Goal: Transaction & Acquisition: Purchase product/service

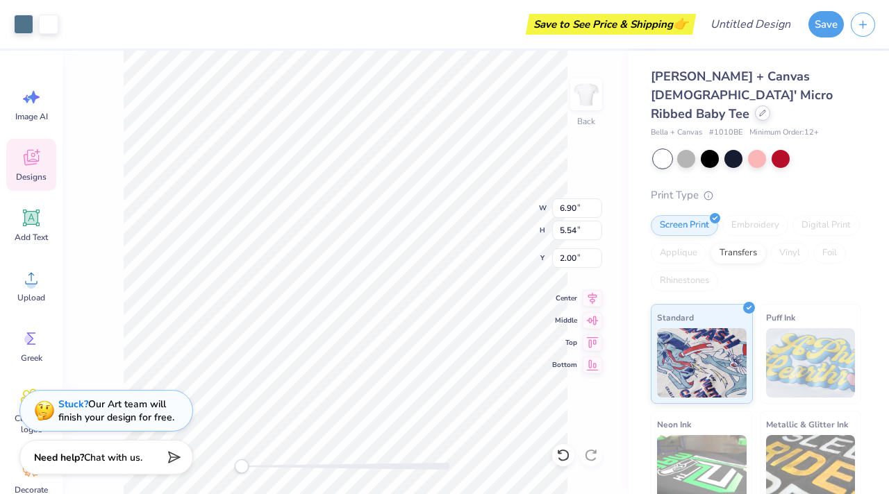
click at [757, 106] on div at bounding box center [762, 113] width 15 height 15
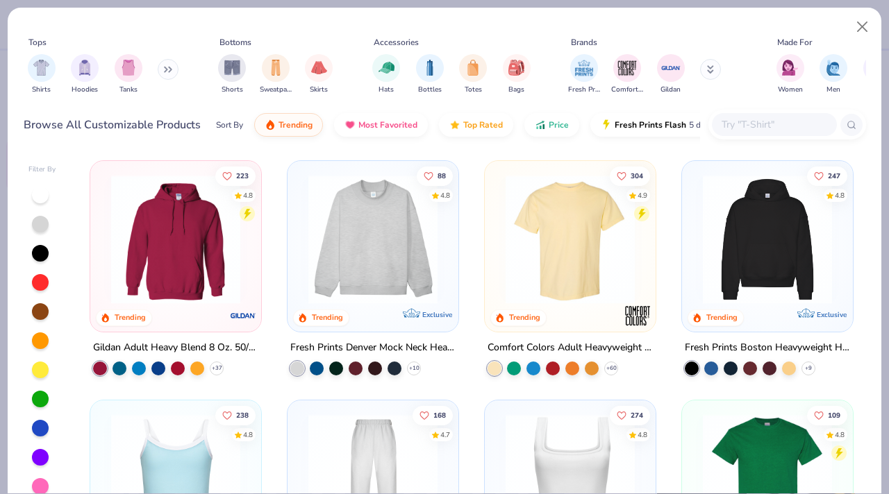
click at [359, 281] on img at bounding box center [372, 239] width 143 height 129
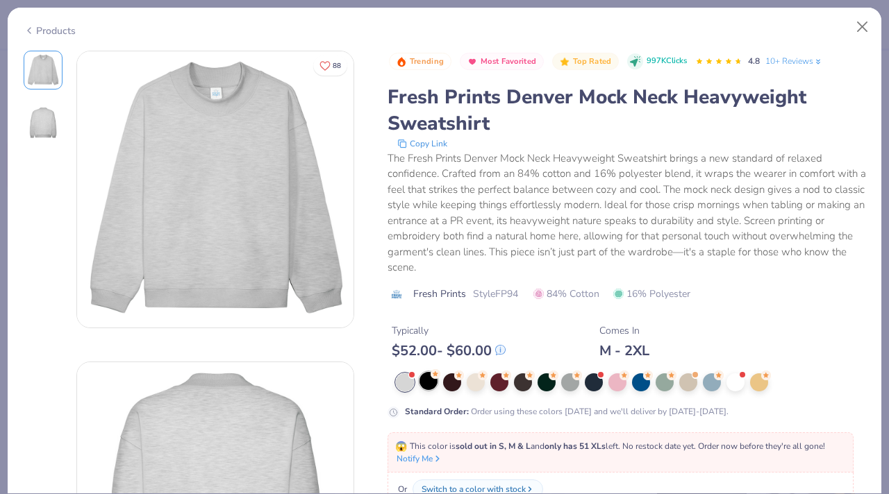
click at [426, 387] on div at bounding box center [428, 381] width 18 height 18
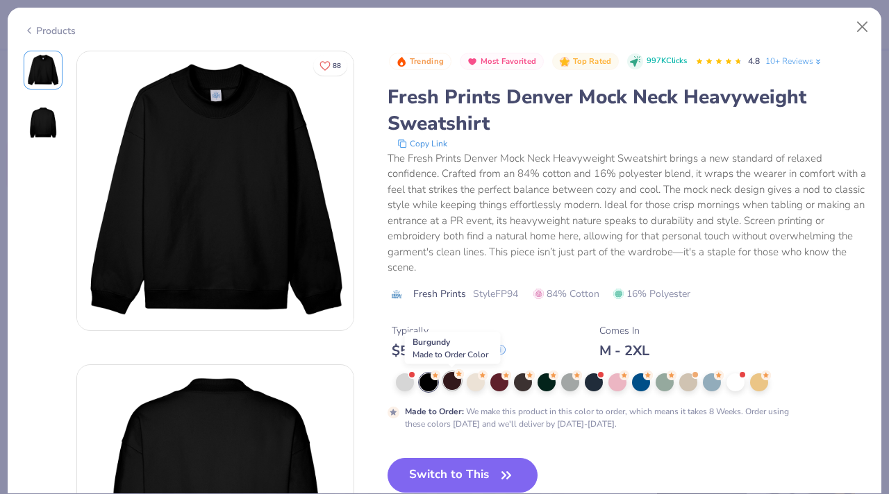
click at [451, 386] on div at bounding box center [452, 381] width 18 height 18
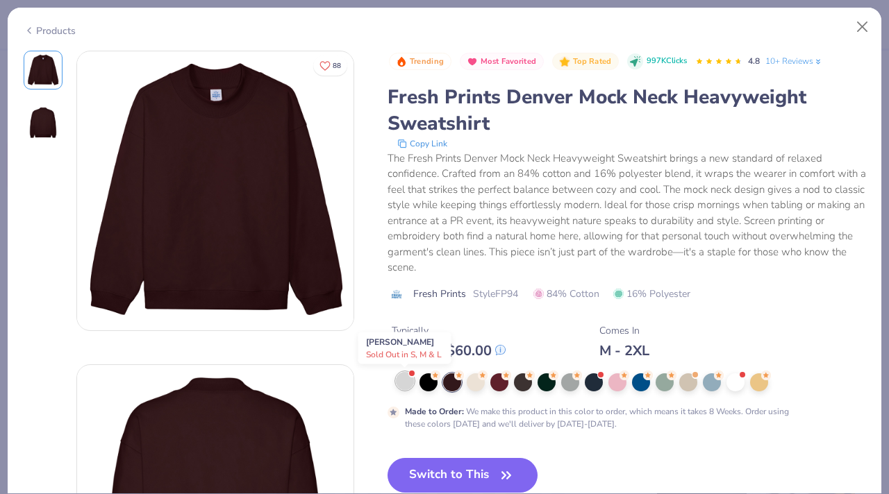
click at [405, 385] on div at bounding box center [405, 381] width 18 height 18
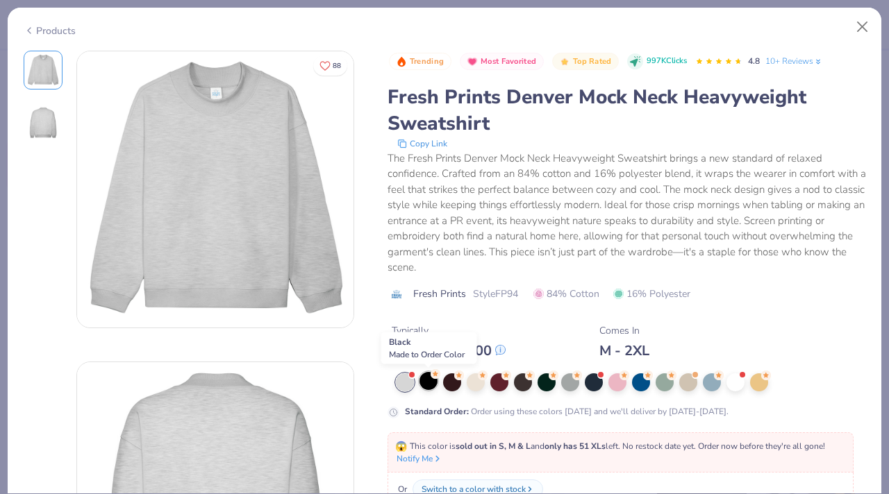
click at [425, 385] on div at bounding box center [428, 381] width 18 height 18
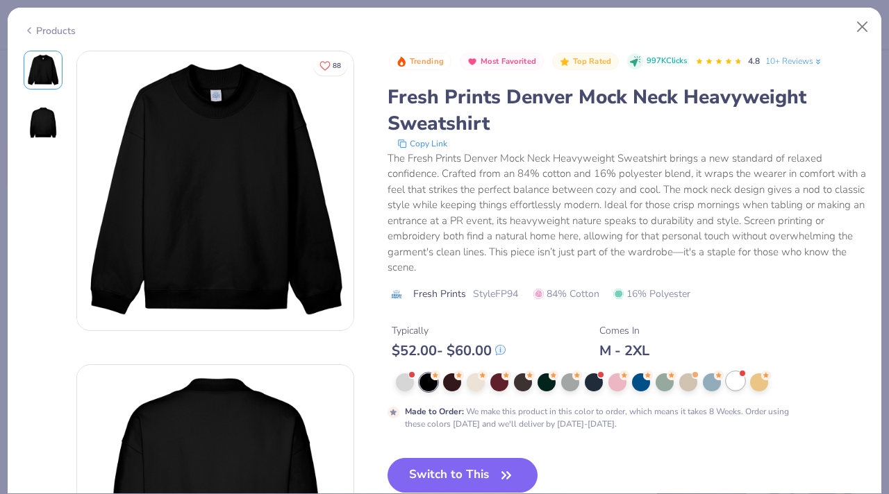
click at [734, 379] on div at bounding box center [735, 381] width 18 height 18
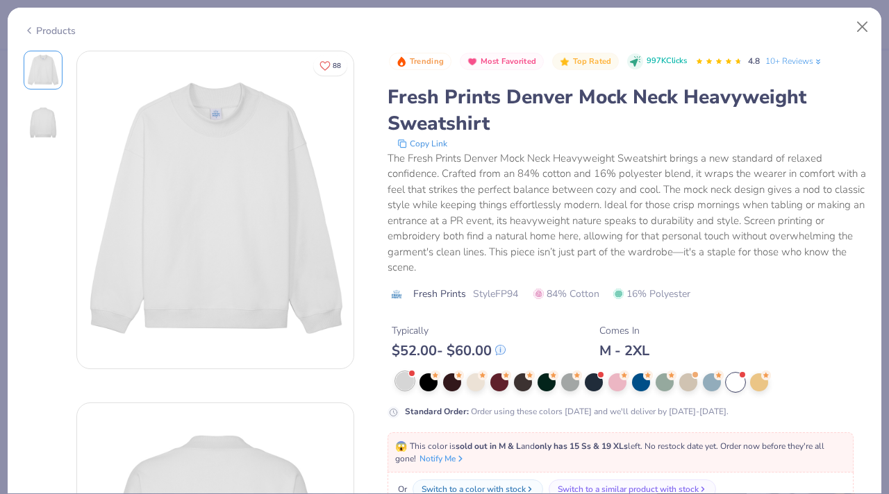
click at [403, 389] on div at bounding box center [405, 381] width 18 height 18
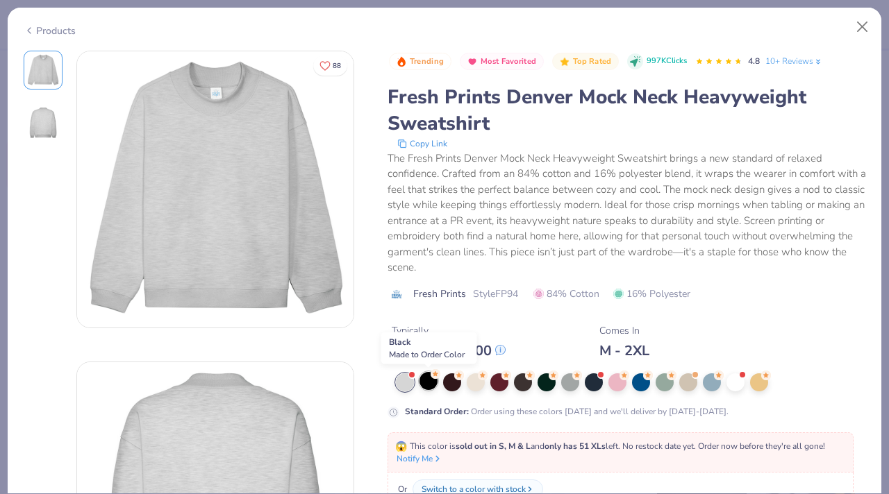
click at [432, 385] on div at bounding box center [428, 381] width 18 height 18
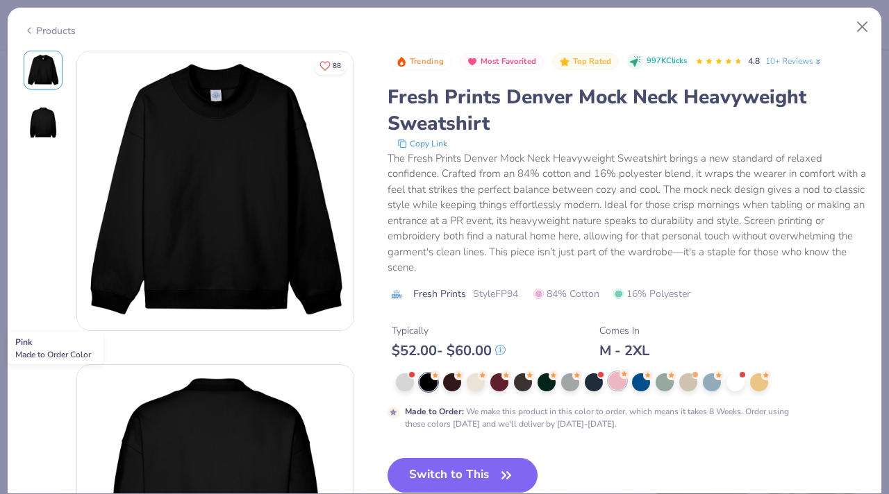
click at [621, 385] on div at bounding box center [617, 381] width 18 height 18
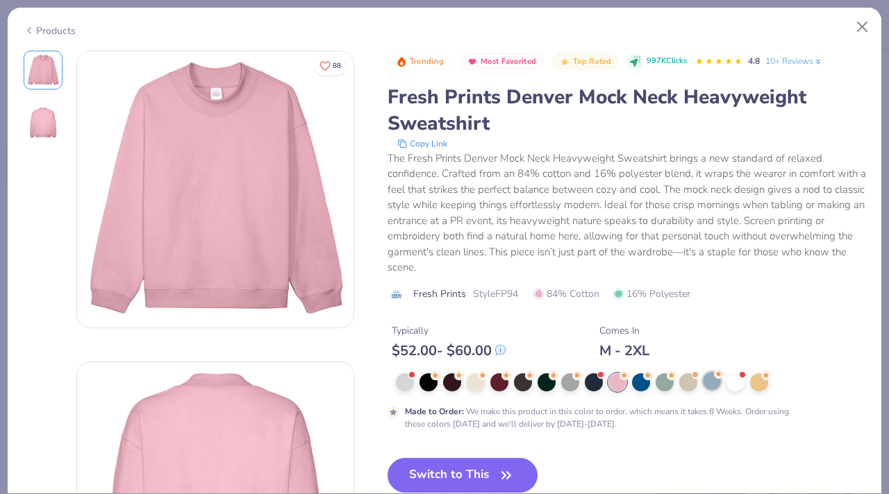
click at [712, 387] on div at bounding box center [712, 381] width 18 height 18
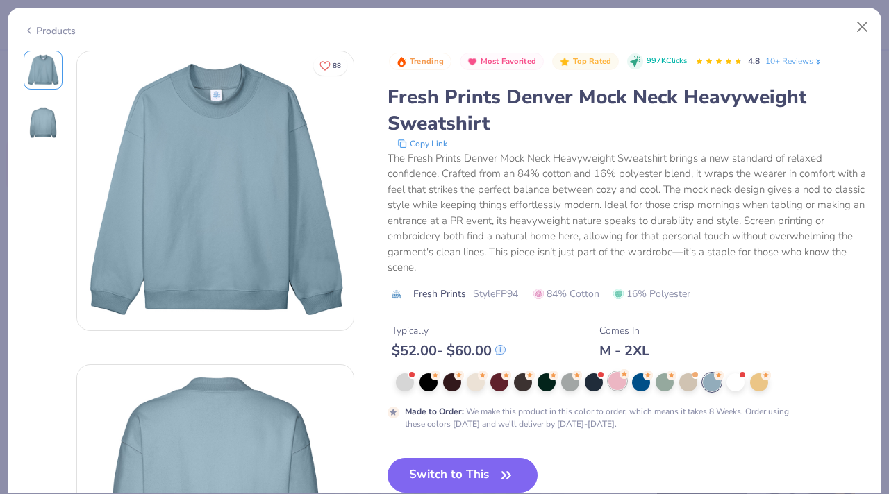
click at [617, 381] on div at bounding box center [617, 381] width 18 height 18
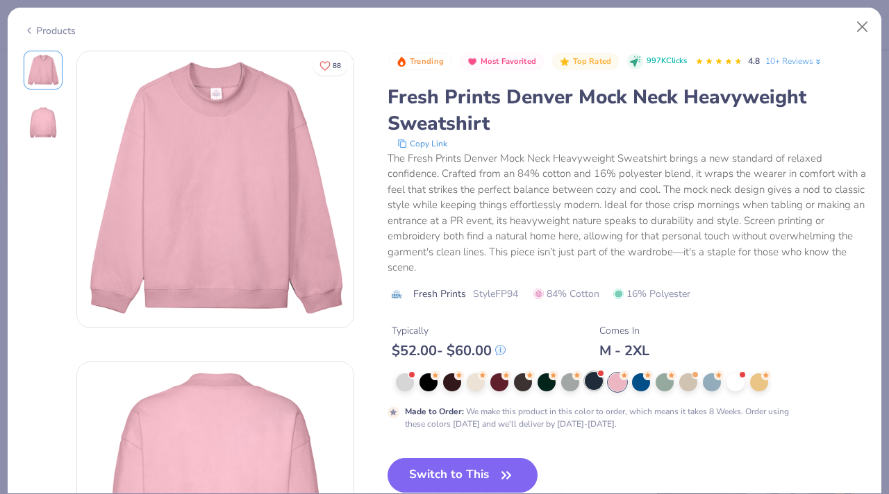
click at [590, 381] on div at bounding box center [594, 381] width 18 height 18
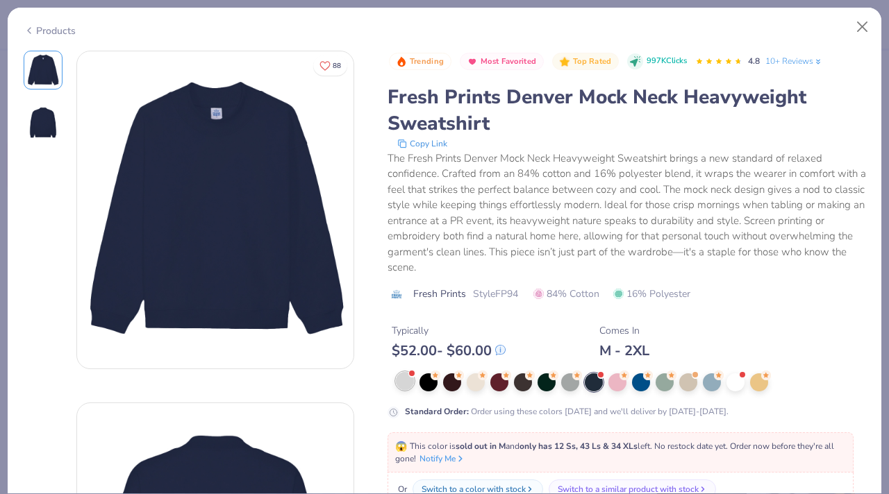
click at [397, 386] on div at bounding box center [405, 381] width 18 height 18
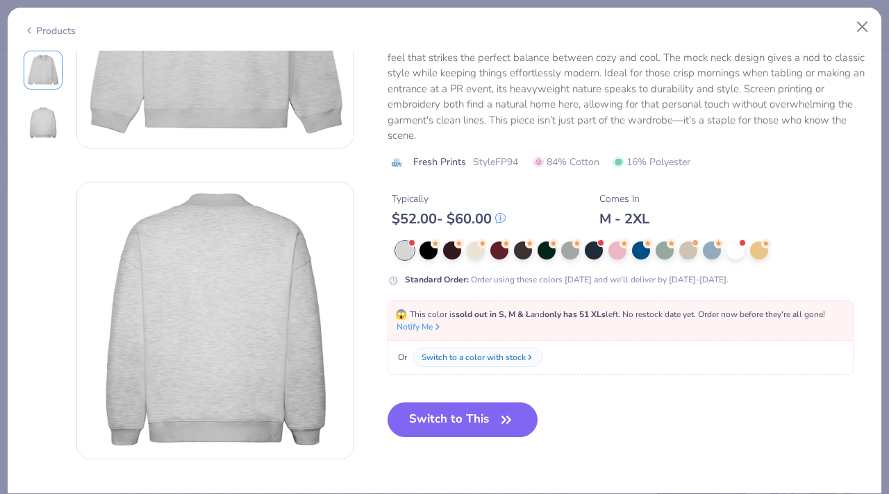
scroll to position [187, 0]
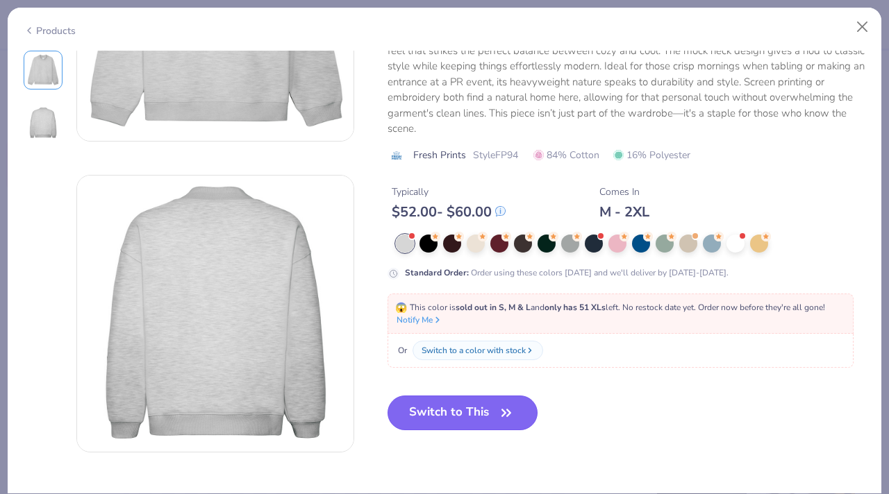
click at [501, 410] on icon "button" at bounding box center [505, 412] width 19 height 19
type input "2.02"
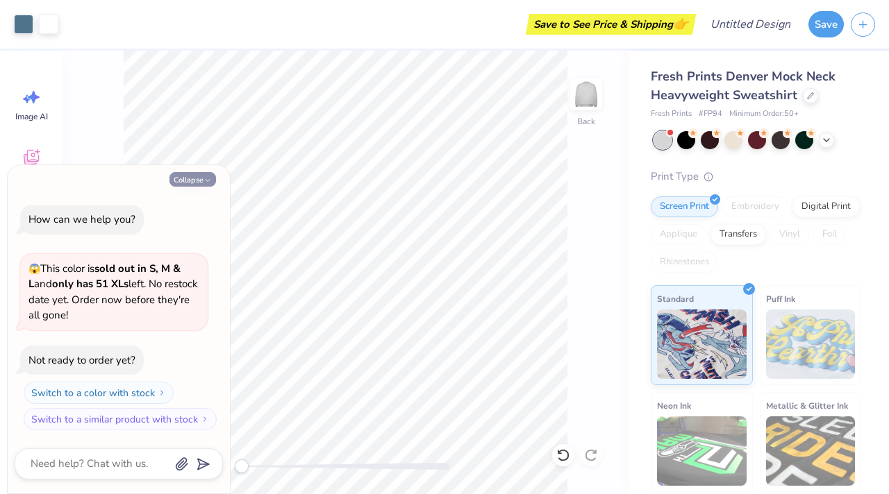
click at [193, 183] on button "Collapse" at bounding box center [192, 179] width 47 height 15
type textarea "x"
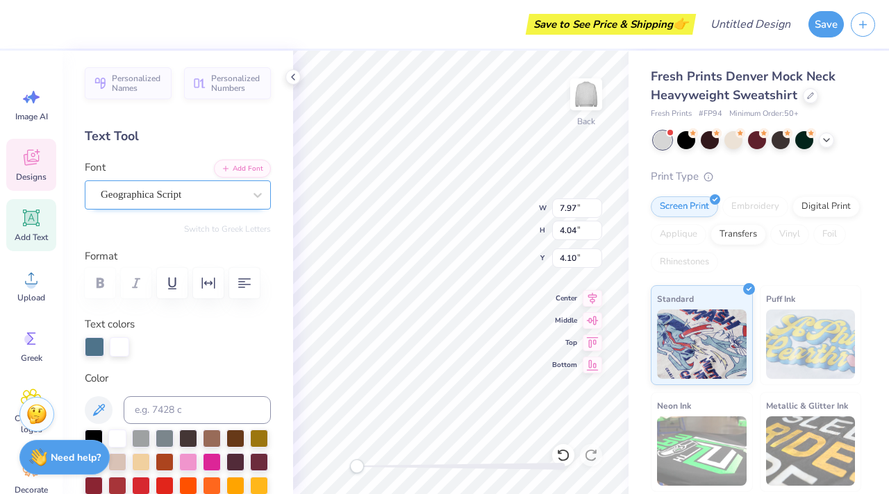
scroll to position [11, 2]
type textarea "N"
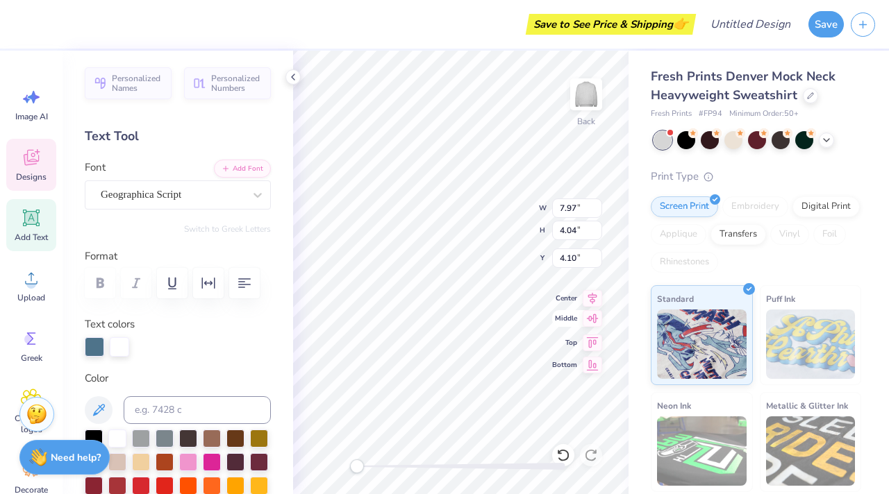
type textarea "N"
type textarea "NDS"
type input "2.24"
type input "0.41"
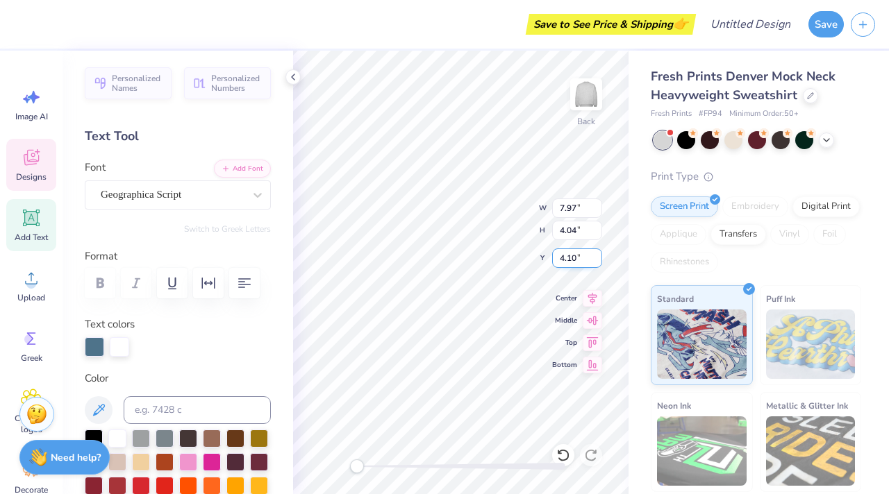
type input "6.90"
type textarea "Notre Dame de Sion"
drag, startPoint x: 251, startPoint y: 15, endPoint x: 198, endPoint y: 93, distance: 94.5
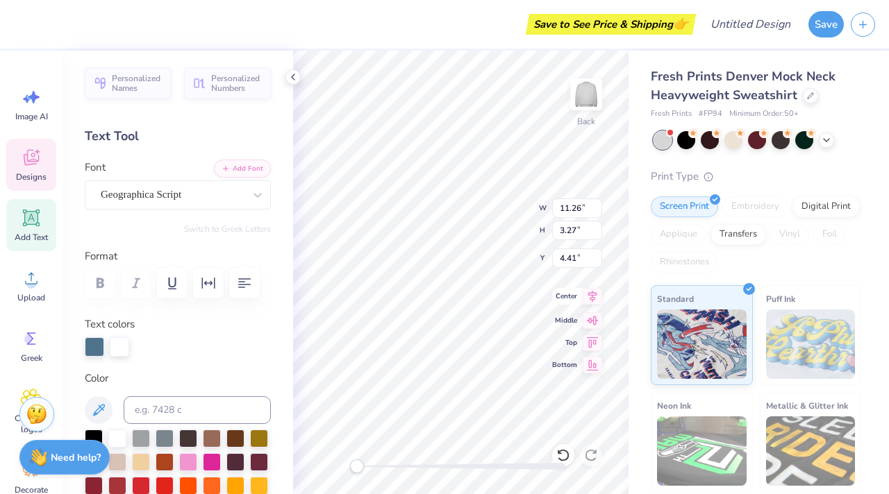
click at [251, 15] on div "Save to See Price & Shipping 👉" at bounding box center [356, 24] width 671 height 49
type textarea "Notre Dame de Sion"
click at [244, 121] on div "Personalized Names Personalized Numbers Text Tool Add Font Font Geographica Scr…" at bounding box center [177, 273] width 230 height 444
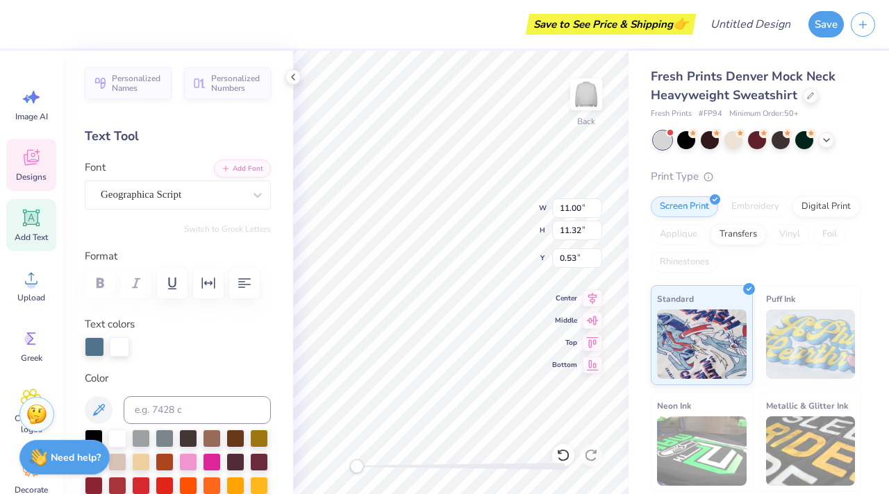
click at [255, 133] on div "Text Tool" at bounding box center [178, 136] width 186 height 19
click at [639, 16] on div "Save to See Price & Shipping 👉" at bounding box center [610, 24] width 163 height 21
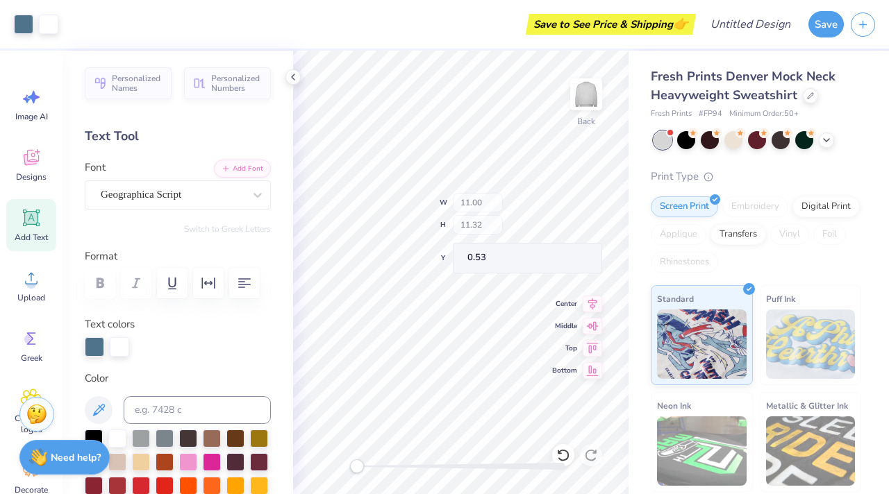
click at [208, 8] on div "Save to See Price & Shipping 👉" at bounding box center [378, 24] width 627 height 49
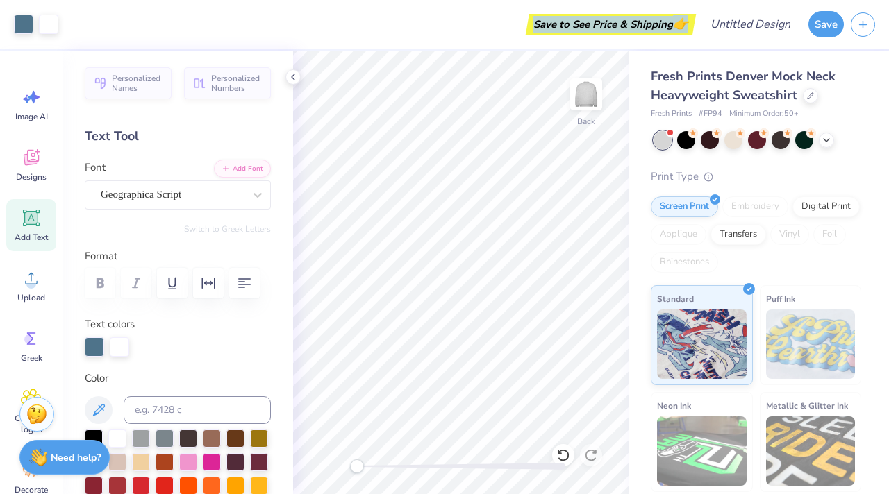
click at [208, 9] on div "Save to See Price & Shipping 👉" at bounding box center [378, 24] width 627 height 49
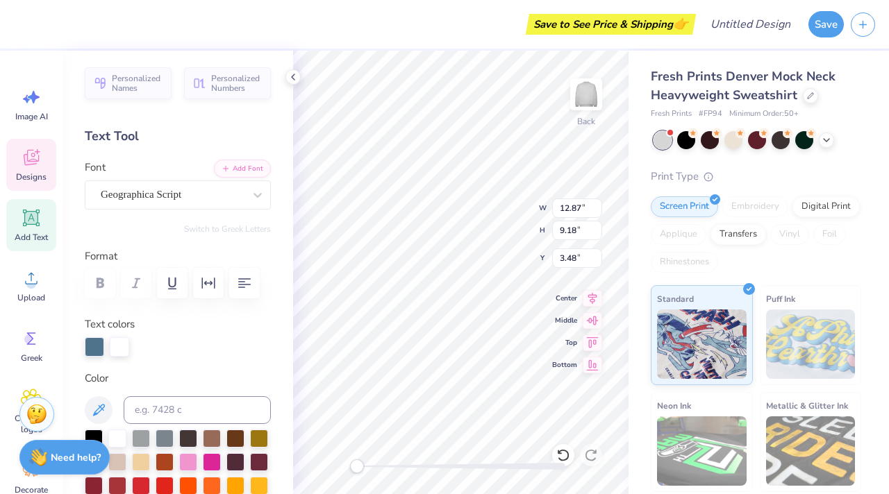
scroll to position [11, 2]
type textarea "Notre Dame de Sion"
drag, startPoint x: 223, startPoint y: 131, endPoint x: 327, endPoint y: 24, distance: 149.2
click at [223, 131] on div "Text Tool" at bounding box center [178, 136] width 186 height 19
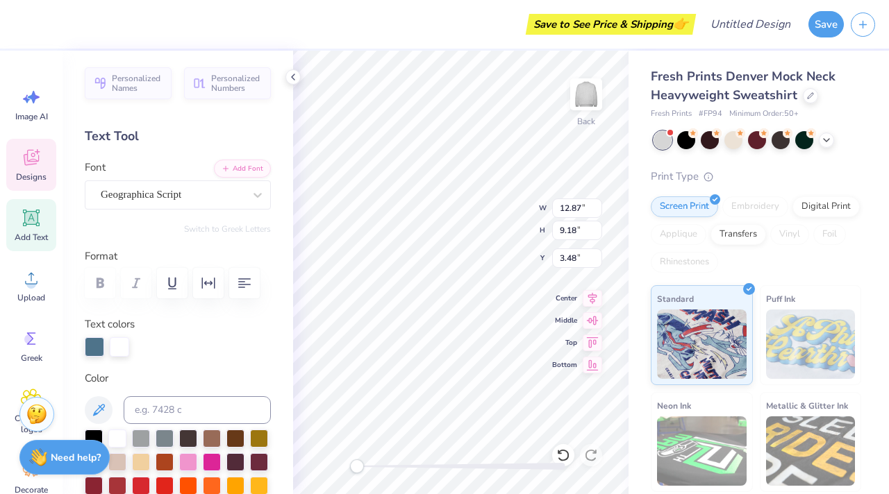
click at [223, 131] on div "Text Tool" at bounding box center [178, 136] width 186 height 19
click at [326, 44] on div "Save to See Price & Shipping 👉 Design Title Save Image AI Designs Add Text Uplo…" at bounding box center [444, 247] width 889 height 494
click at [327, 24] on div "Save to See Price & Shipping 👉" at bounding box center [356, 24] width 671 height 49
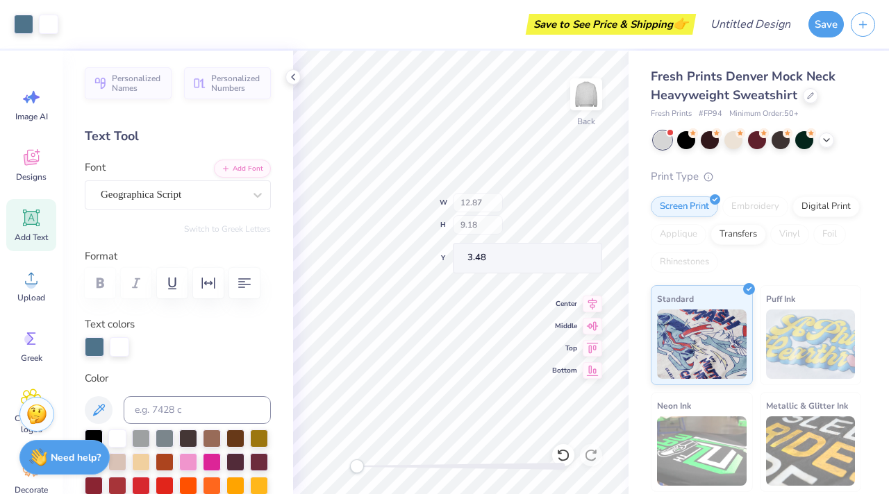
click at [327, 24] on div "Save to See Price & Shipping 👉" at bounding box center [378, 24] width 627 height 49
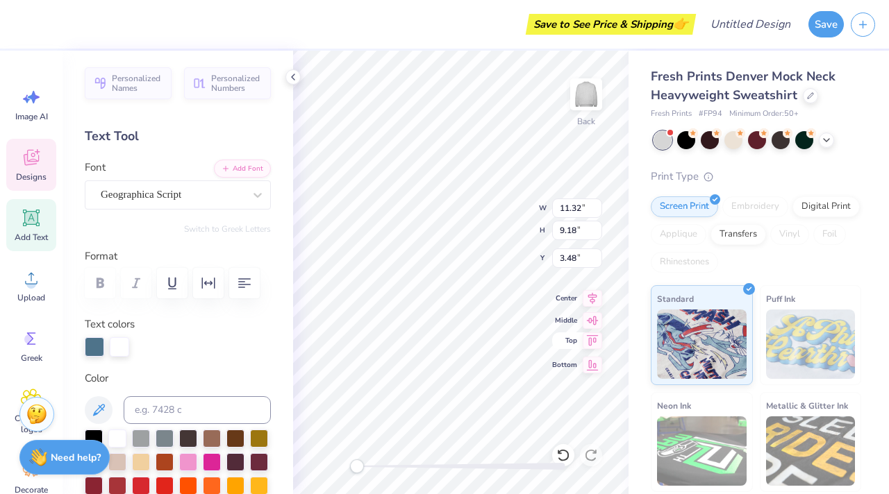
scroll to position [11, 1]
drag, startPoint x: 276, startPoint y: 41, endPoint x: 126, endPoint y: 167, distance: 195.1
click at [276, 41] on div "Save to See Price & Shipping 👉" at bounding box center [356, 24] width 671 height 49
click at [124, 15] on div "Save to See Price & Shipping 👉" at bounding box center [356, 24] width 671 height 49
click at [117, 169] on div "Font Geographica Script" at bounding box center [178, 185] width 186 height 50
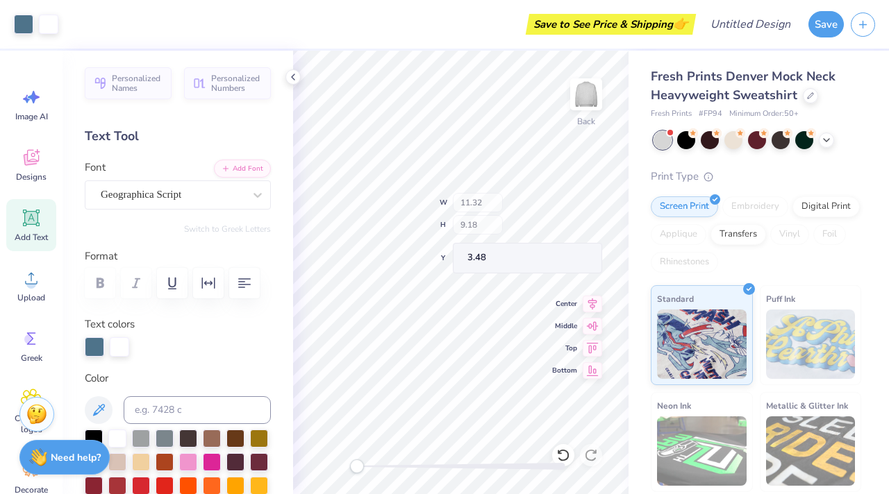
click at [126, 167] on div "Font Geographica Script" at bounding box center [178, 185] width 186 height 50
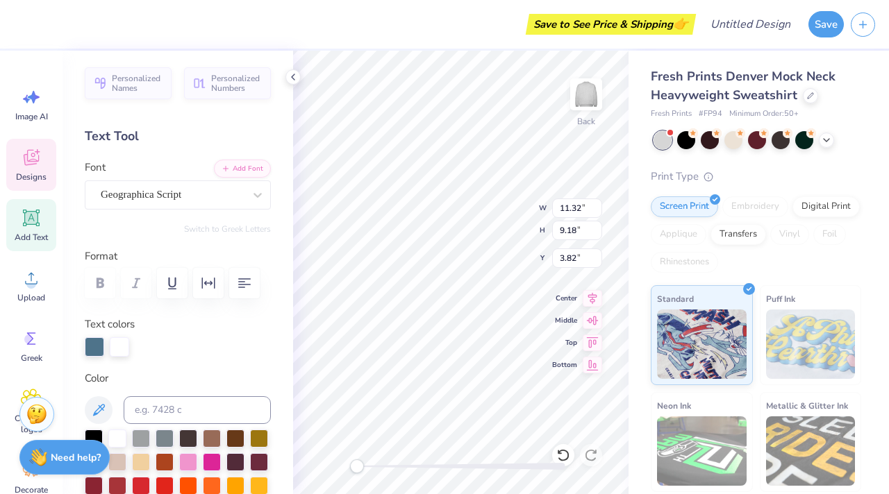
click at [28, 231] on div "Add Text" at bounding box center [31, 225] width 50 height 52
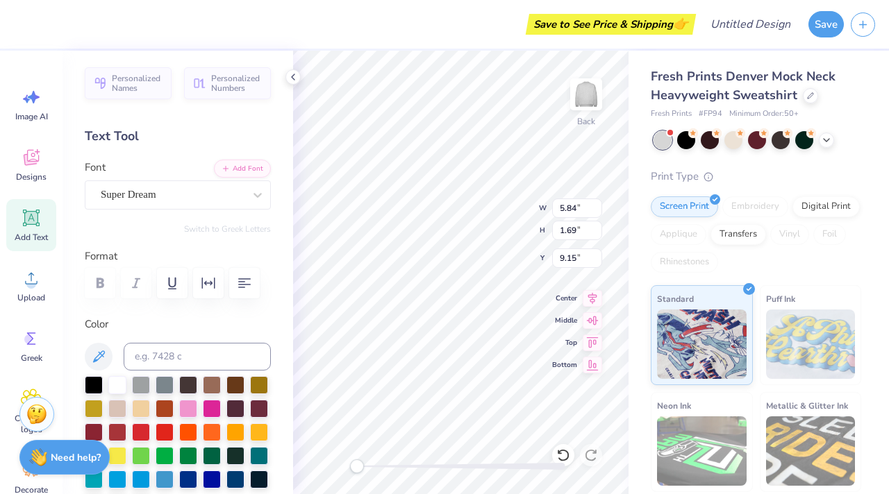
type input "5.84"
type input "1.69"
type input "9.15"
type input "11.32"
type input "9.18"
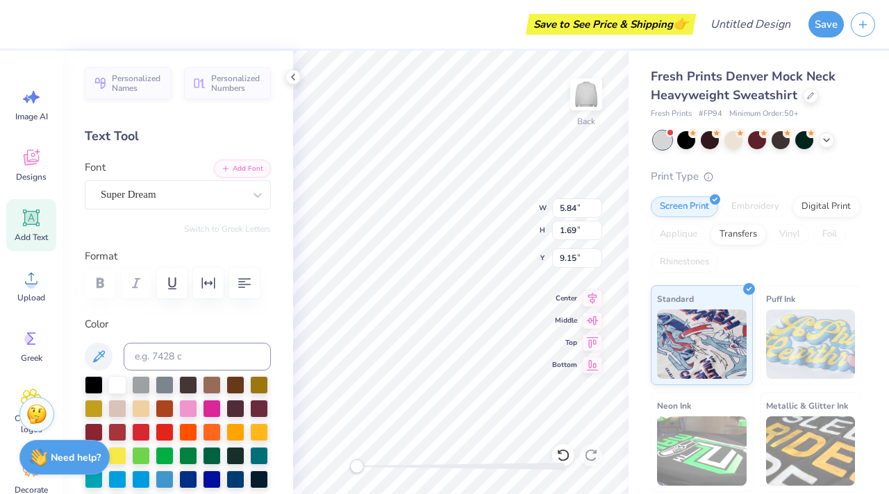
type input "3.82"
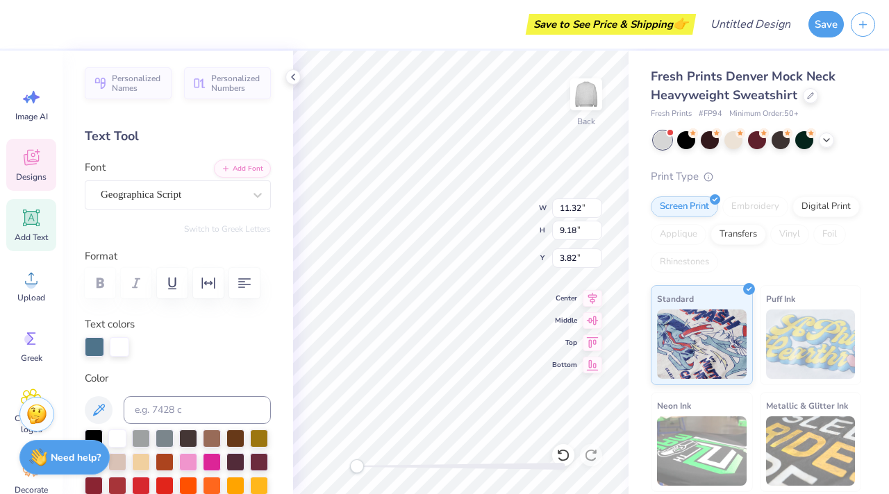
scroll to position [11, 2]
click at [564, 265] on div "Back W 11.32 11.32 " H 9.18 9.18 " Y 3.82 3.82 " Center [GEOGRAPHIC_DATA]" at bounding box center [460, 273] width 335 height 444
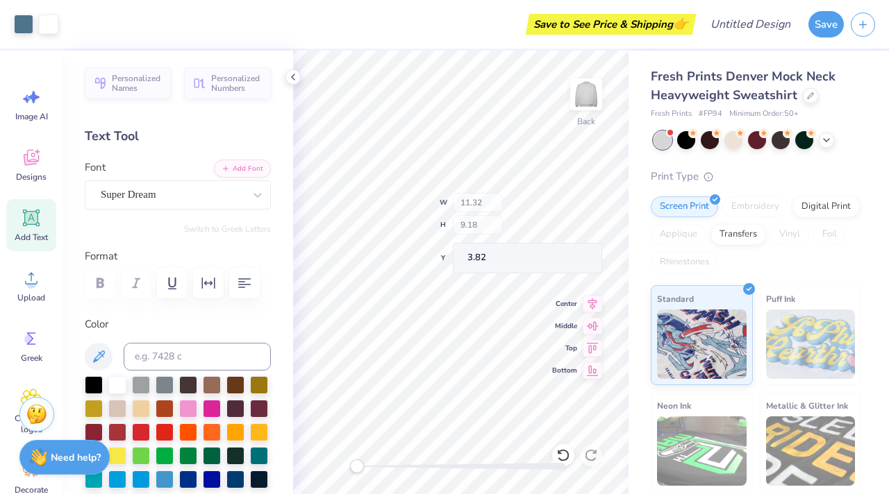
type input "5.84"
type input "1.69"
type input "13.90"
paste textarea "#c7a7e0"
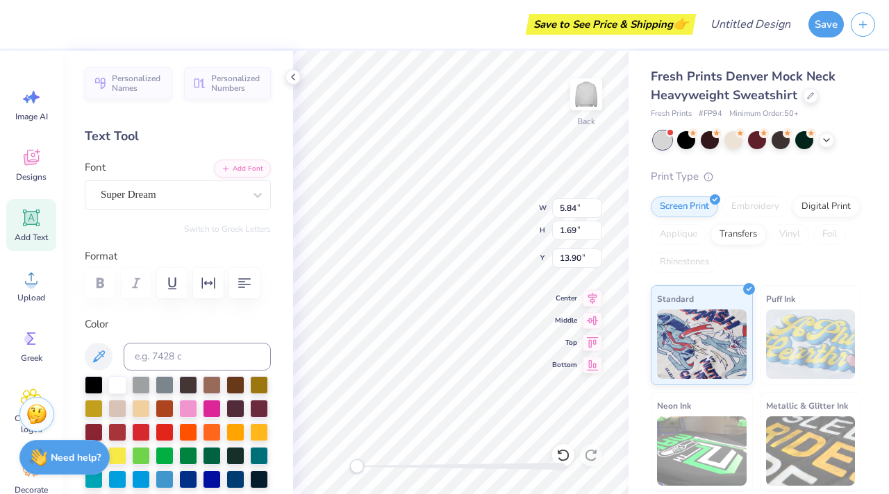
type textarea "#c"
type input "11.32"
type input "9.18"
type input "3.00"
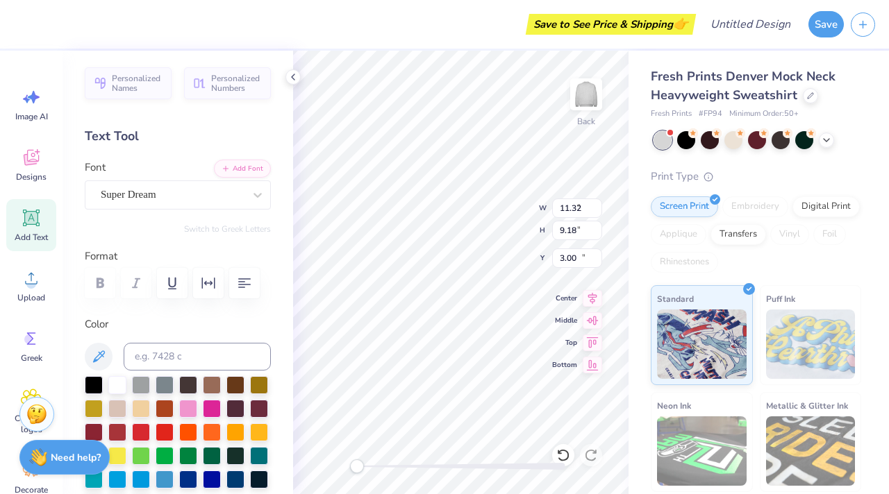
type input "2.94"
type input "1.69"
click at [189, 9] on div "Save to See Price & Shipping 👉" at bounding box center [356, 24] width 671 height 49
type input "13.91"
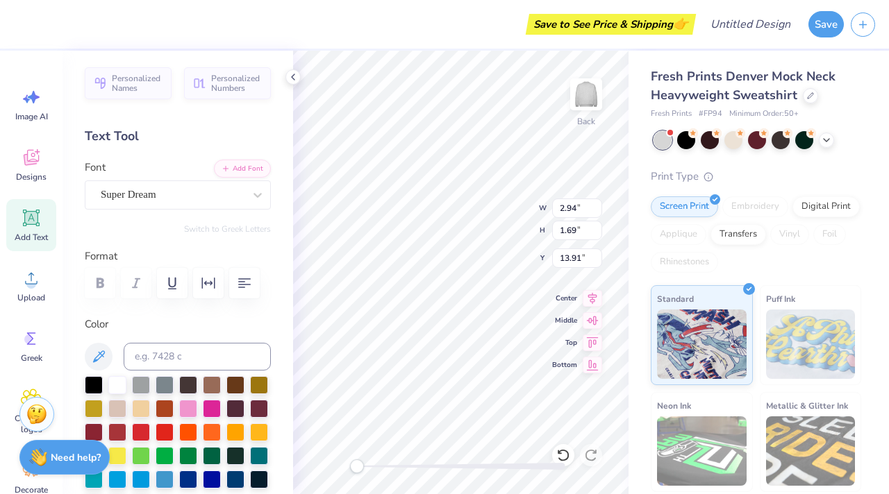
type textarea "de"
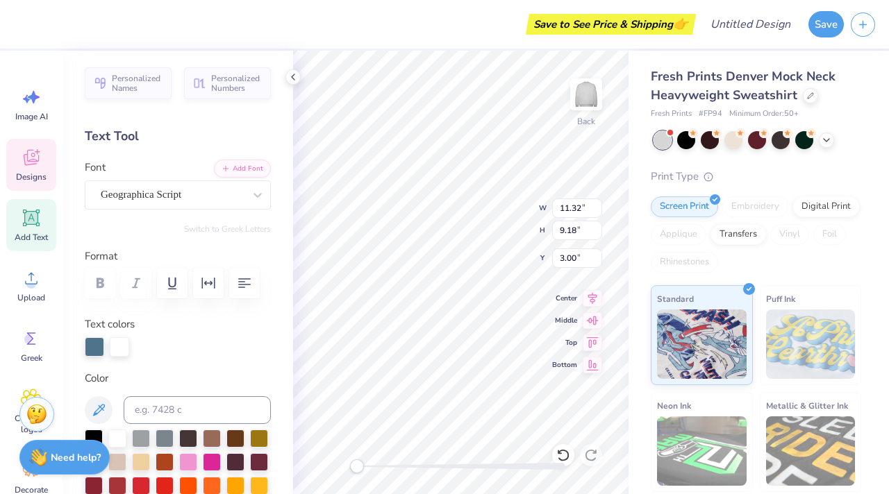
click at [49, 226] on div "Add Text" at bounding box center [31, 225] width 50 height 52
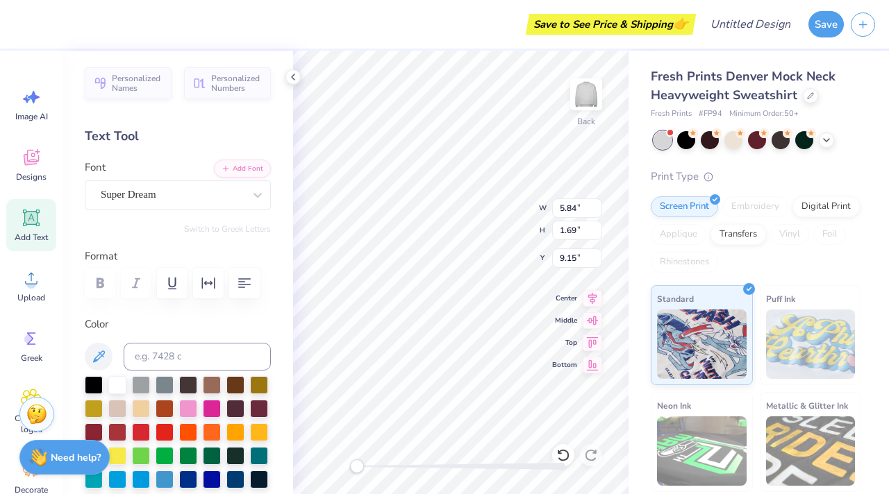
type input "5.84"
type input "1.69"
type input "9.15"
click at [158, 196] on div "Super Dream" at bounding box center [172, 195] width 146 height 22
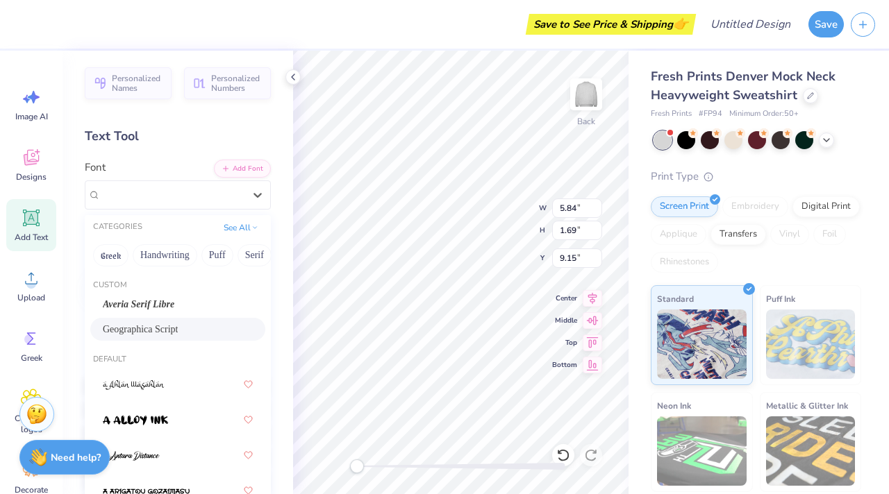
click at [167, 333] on div "Geographica Script" at bounding box center [178, 329] width 150 height 15
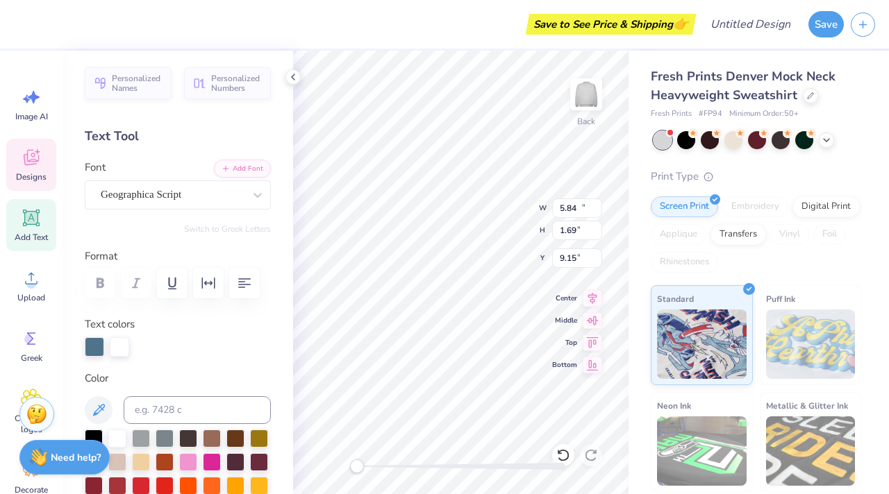
type input "11.32"
type input "9.18"
type input "3.00"
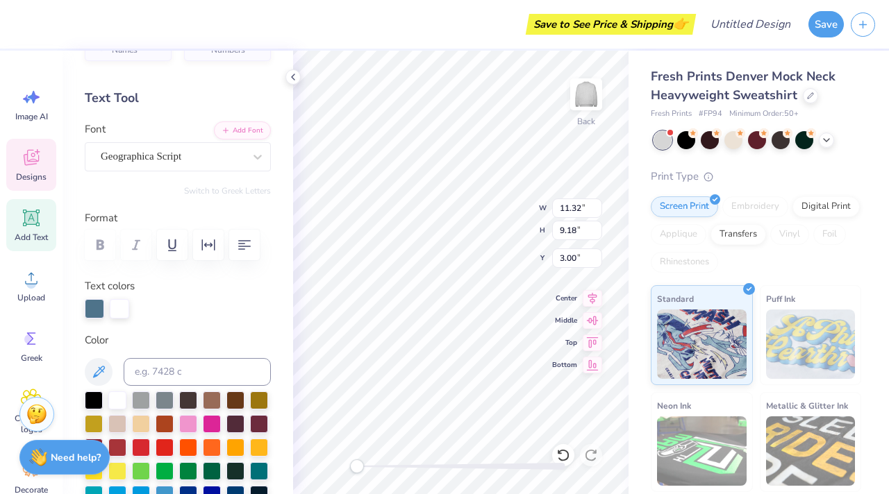
scroll to position [53, 0]
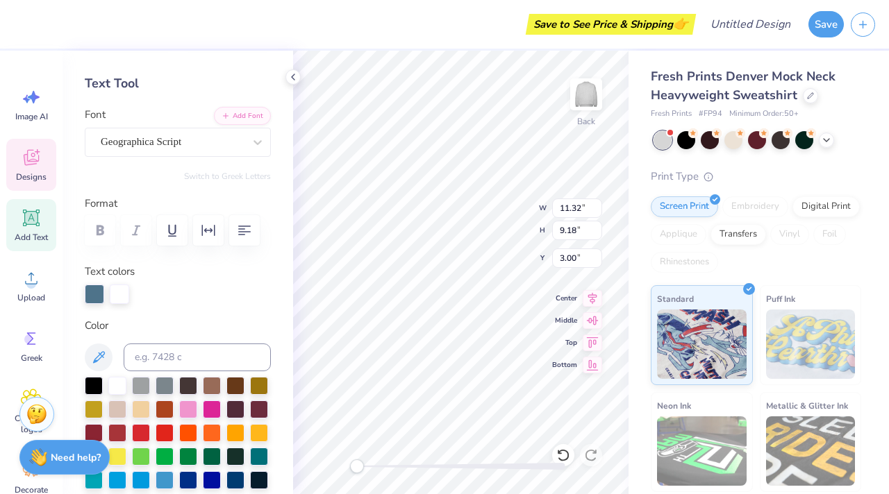
click at [94, 297] on div at bounding box center [94, 294] width 19 height 19
click at [93, 268] on label "Text colors" at bounding box center [110, 272] width 50 height 16
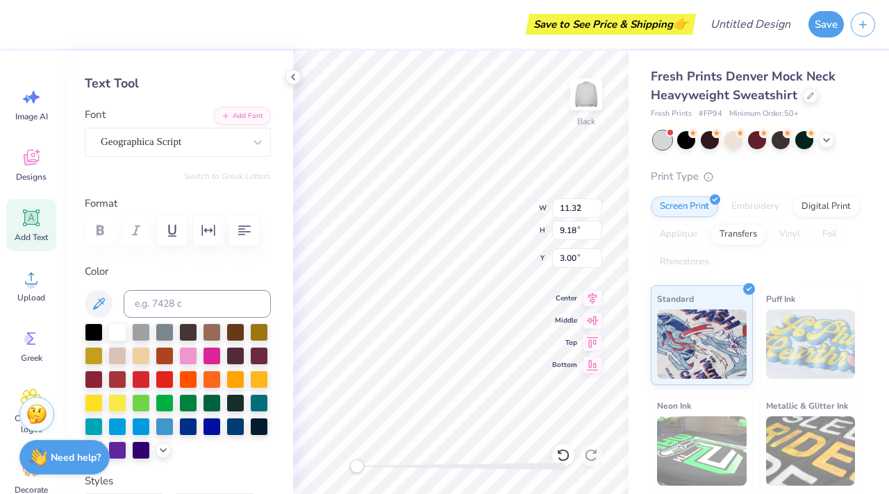
type input "7.19"
type input "1.85"
type input "9.07"
click at [155, 300] on input at bounding box center [197, 304] width 147 height 28
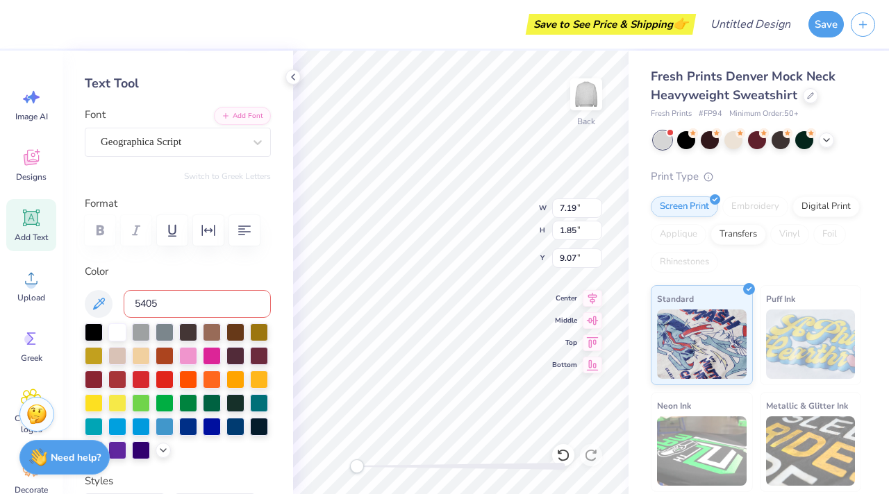
type input "5405C"
click at [92, 308] on icon at bounding box center [98, 304] width 17 height 17
click at [183, 258] on div "Personalized Names Personalized Numbers Text Tool Add Font Font Geographica Scr…" at bounding box center [177, 273] width 230 height 444
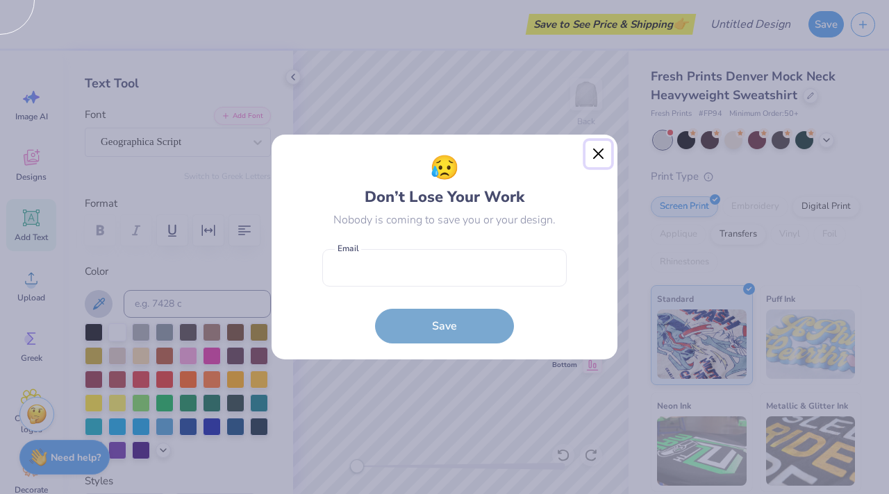
click at [600, 152] on button "Close" at bounding box center [598, 154] width 26 height 26
click at [600, 152] on div "😥 Don’t Lose Your Work Nobody is coming to save you or your design. Email is a …" at bounding box center [444, 247] width 889 height 494
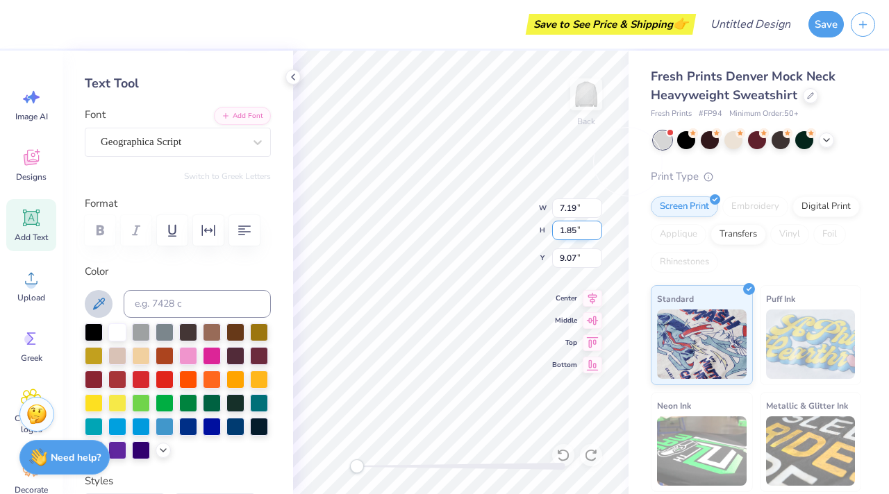
drag, startPoint x: 679, startPoint y: 223, endPoint x: 575, endPoint y: 224, distance: 103.4
click at [575, 224] on div "Save to See Price & Shipping 👉 Design Title Save Image AI Designs Add Text Uplo…" at bounding box center [444, 247] width 889 height 494
click at [205, 264] on label "Color" at bounding box center [178, 272] width 186 height 16
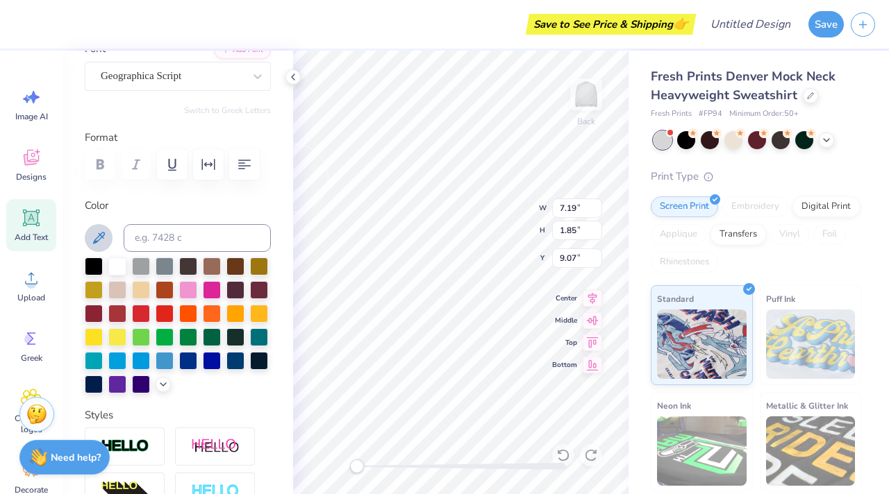
scroll to position [124, 0]
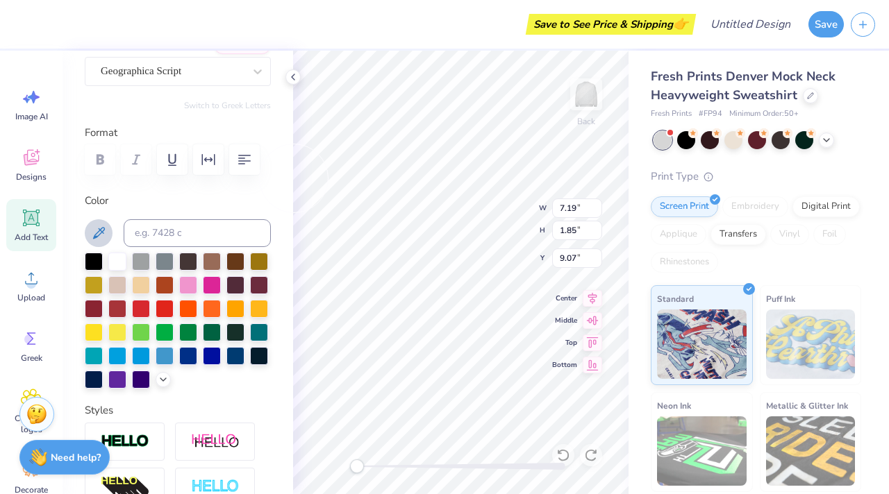
click at [99, 237] on icon at bounding box center [98, 233] width 17 height 17
click at [111, 253] on div at bounding box center [117, 260] width 18 height 18
click at [187, 207] on label "Color" at bounding box center [178, 201] width 186 height 16
click at [101, 225] on icon at bounding box center [98, 233] width 17 height 17
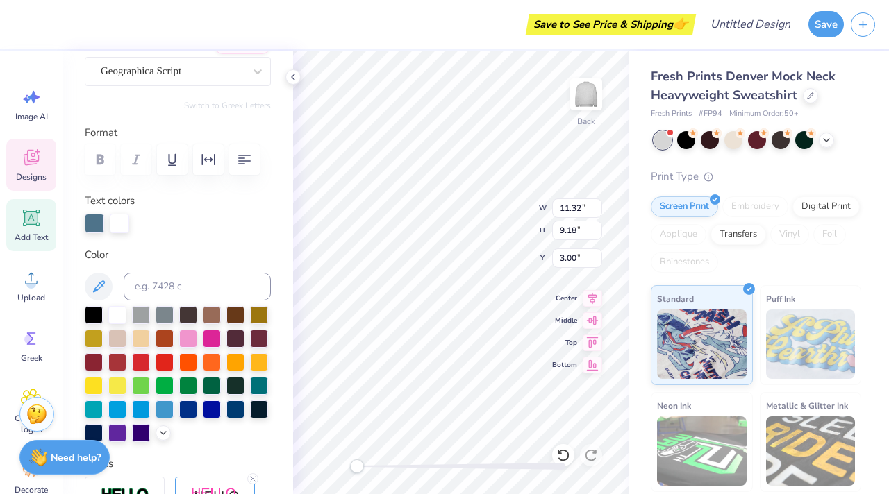
scroll to position [11, 2]
drag, startPoint x: 353, startPoint y: 28, endPoint x: 296, endPoint y: 28, distance: 56.2
click at [353, 28] on div "Save to See Price & Shipping 👉" at bounding box center [356, 24] width 671 height 49
click at [296, 28] on div "Save to See Price & Shipping 👉" at bounding box center [356, 24] width 671 height 49
drag, startPoint x: 586, startPoint y: 233, endPoint x: 552, endPoint y: 233, distance: 34.0
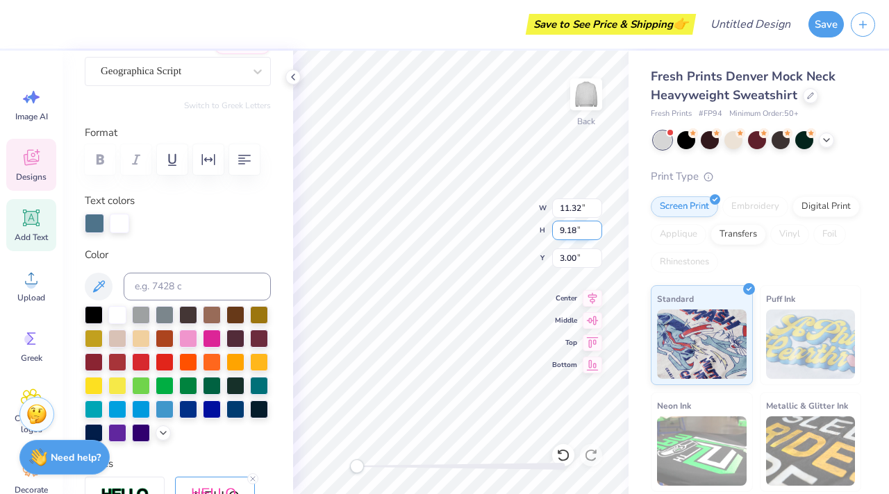
click at [552, 233] on input "9.18" at bounding box center [577, 230] width 50 height 19
type input "8"
click at [596, 234] on input "4.99" at bounding box center [577, 230] width 50 height 19
click at [596, 230] on input "5" at bounding box center [577, 230] width 50 height 19
click at [596, 230] on input "5.01" at bounding box center [577, 230] width 50 height 19
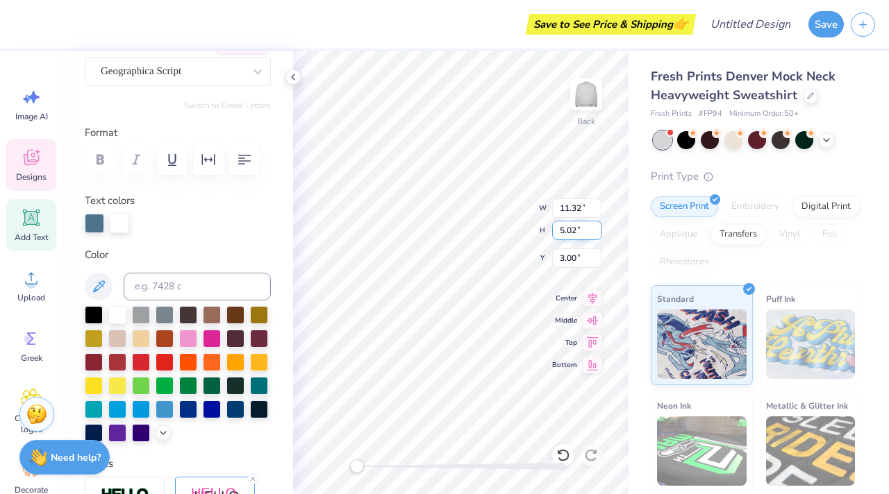
click at [596, 230] on input "5.02" at bounding box center [577, 230] width 50 height 19
click at [596, 230] on input "5.03" at bounding box center [577, 230] width 50 height 19
click at [596, 230] on input "5.04" at bounding box center [577, 230] width 50 height 19
click at [596, 230] on input "5.05" at bounding box center [577, 230] width 50 height 19
type input "57"
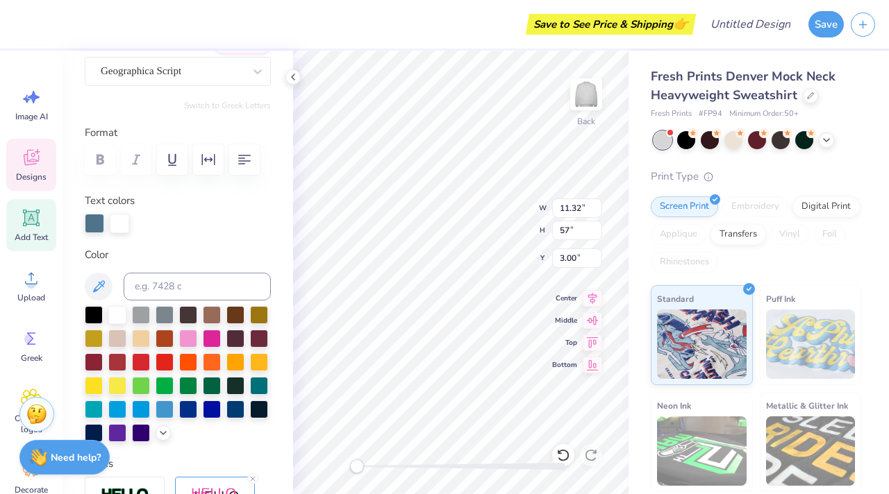
click at [140, 18] on div "Save to See Price & Shipping 👉" at bounding box center [356, 24] width 671 height 49
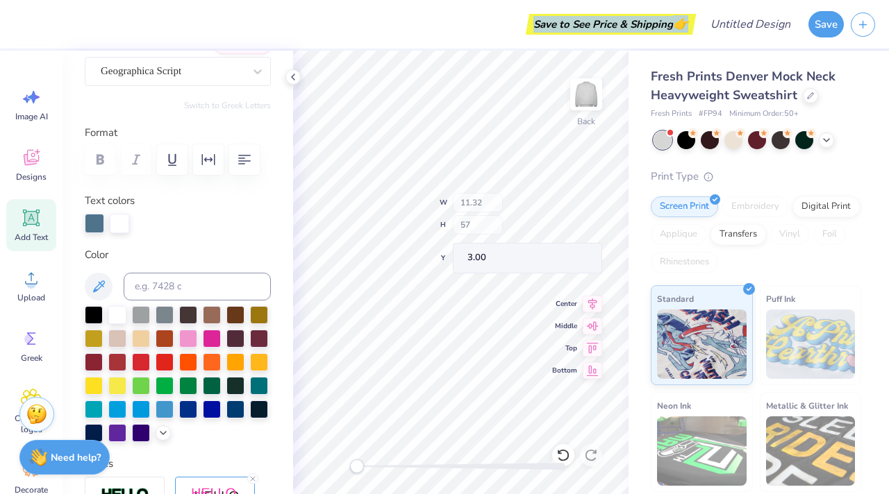
click at [140, 18] on div "Save to See Price & Shipping 👉" at bounding box center [356, 24] width 671 height 49
click at [140, 18] on div "Save to See Price & Shipping 👉" at bounding box center [366, 24] width 652 height 49
click at [190, 31] on div "Save to See Price & Shipping 👉" at bounding box center [366, 24] width 652 height 49
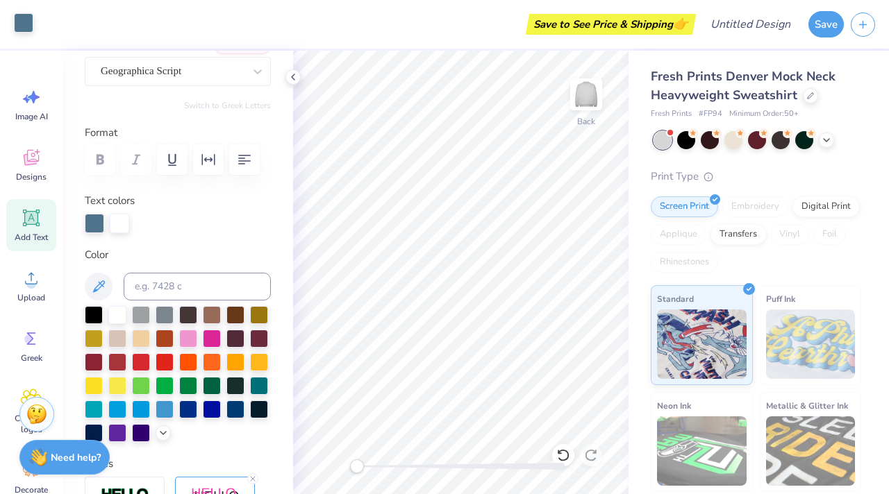
click at [19, 27] on div at bounding box center [23, 22] width 19 height 19
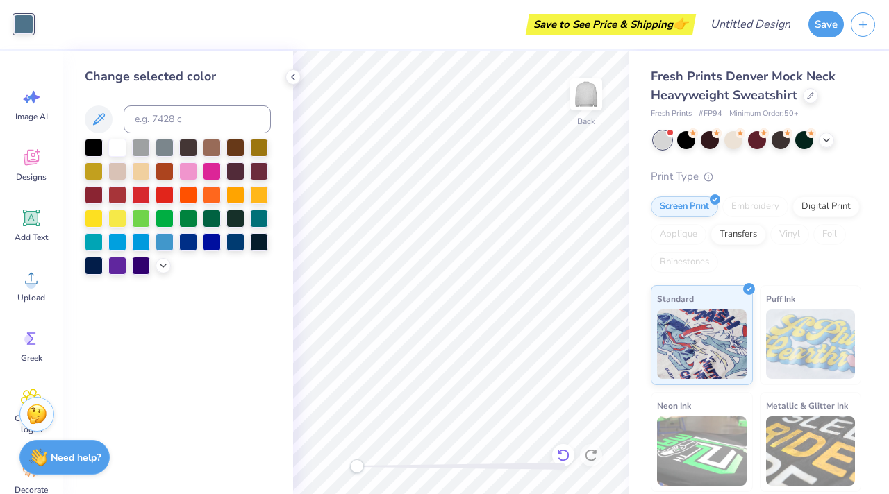
click at [561, 448] on icon at bounding box center [563, 455] width 14 height 14
click at [561, 451] on icon at bounding box center [563, 455] width 12 height 12
click at [561, 454] on icon at bounding box center [563, 455] width 14 height 14
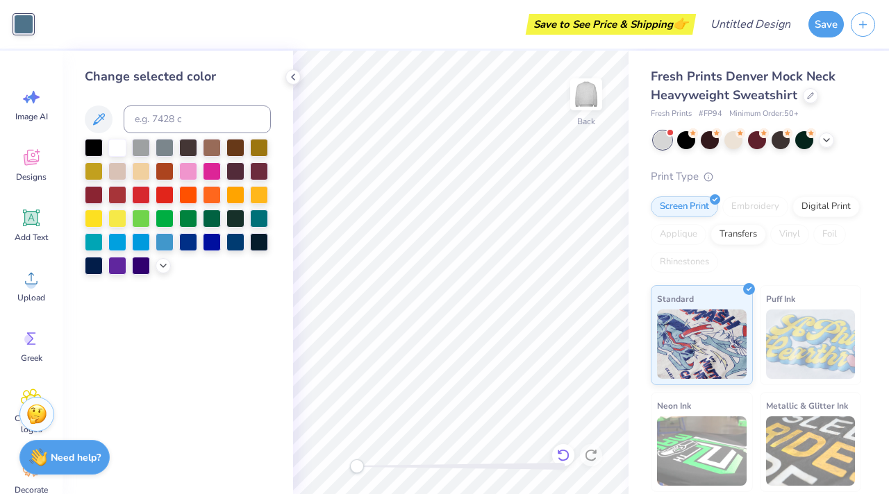
click at [561, 454] on icon at bounding box center [563, 455] width 14 height 14
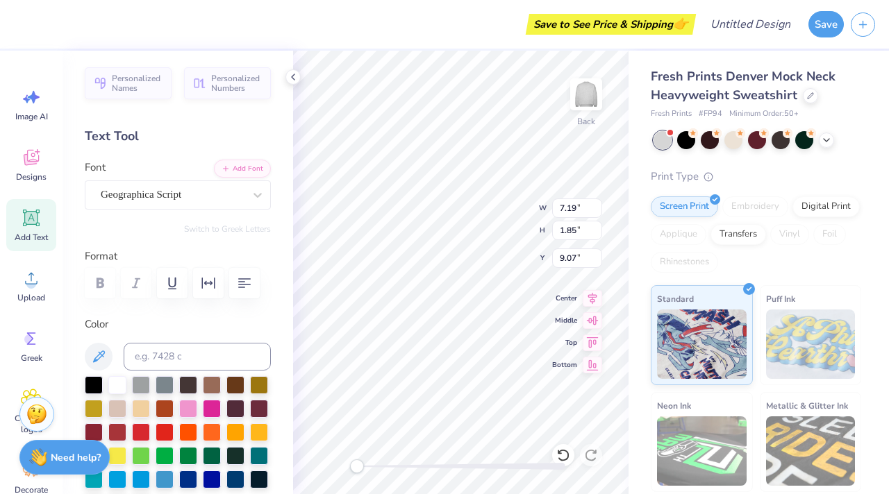
type input "7.19"
type input "1.85"
type input "9.07"
click at [194, 355] on input at bounding box center [197, 357] width 147 height 28
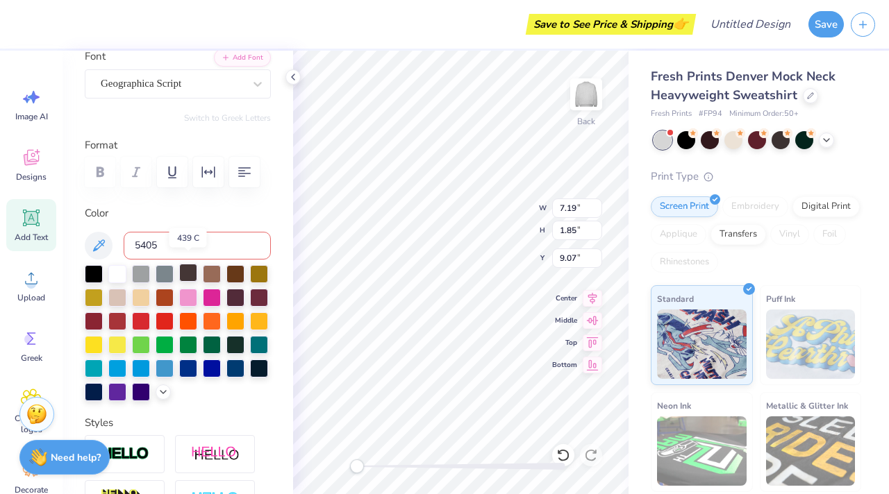
scroll to position [124, 0]
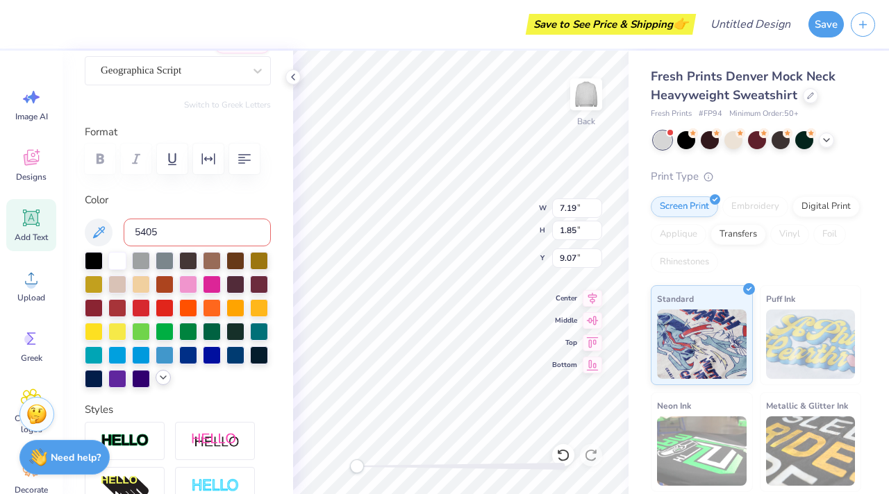
click at [158, 383] on icon at bounding box center [163, 377] width 11 height 11
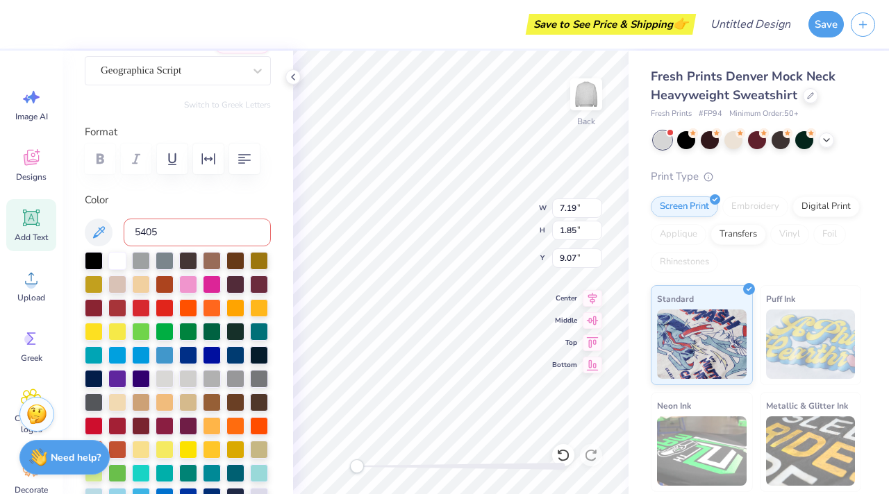
click at [167, 228] on input "5405" at bounding box center [197, 233] width 147 height 28
type input "5405c"
click at [114, 259] on div at bounding box center [117, 260] width 18 height 18
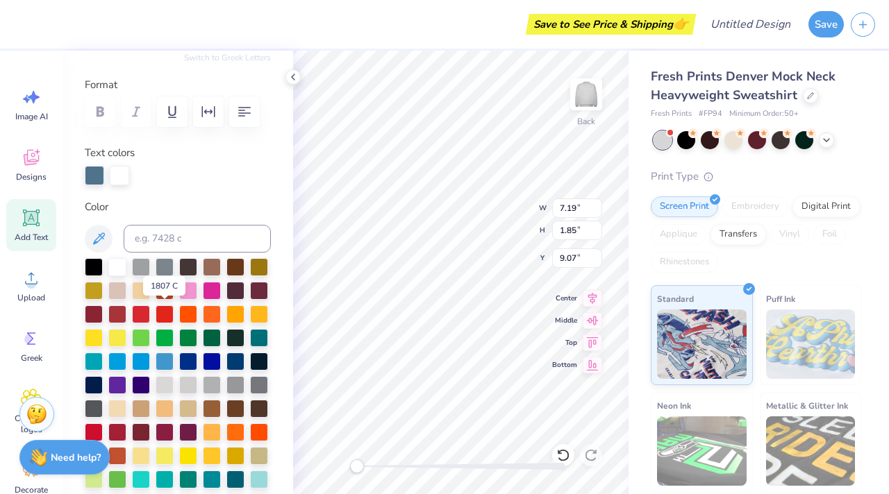
scroll to position [170, 0]
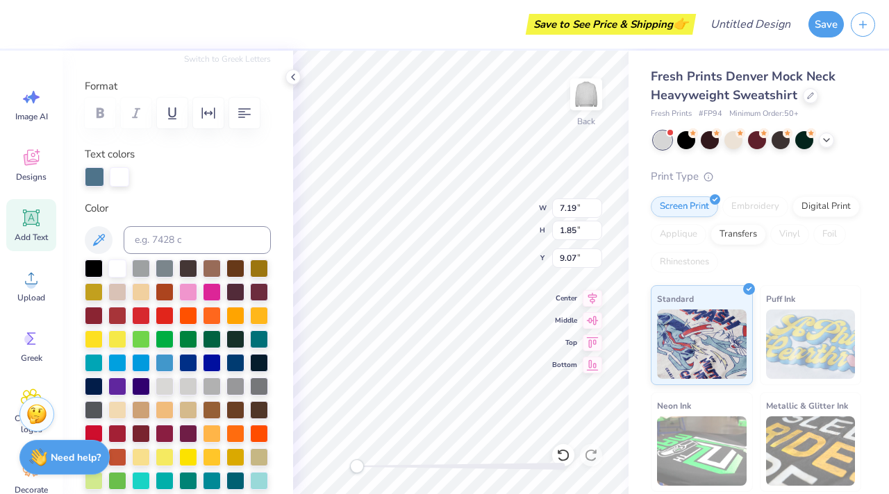
click at [94, 178] on div at bounding box center [94, 176] width 19 height 19
click at [116, 178] on div at bounding box center [119, 176] width 19 height 19
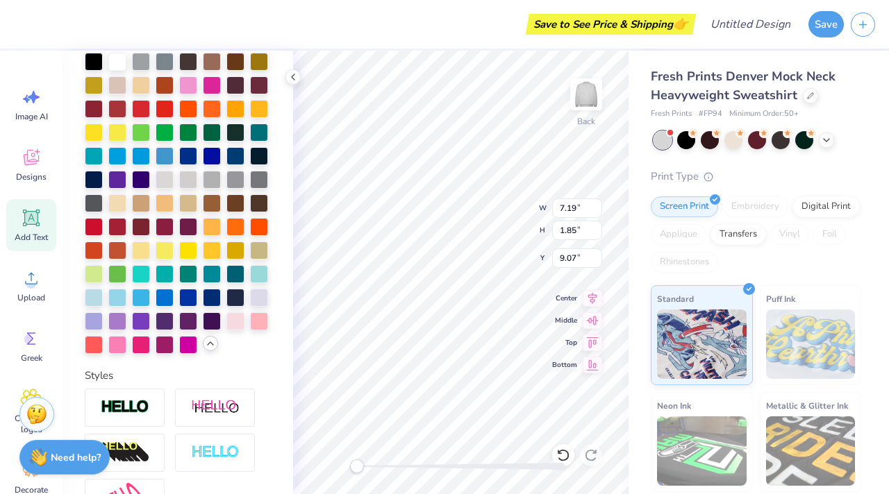
scroll to position [0, 0]
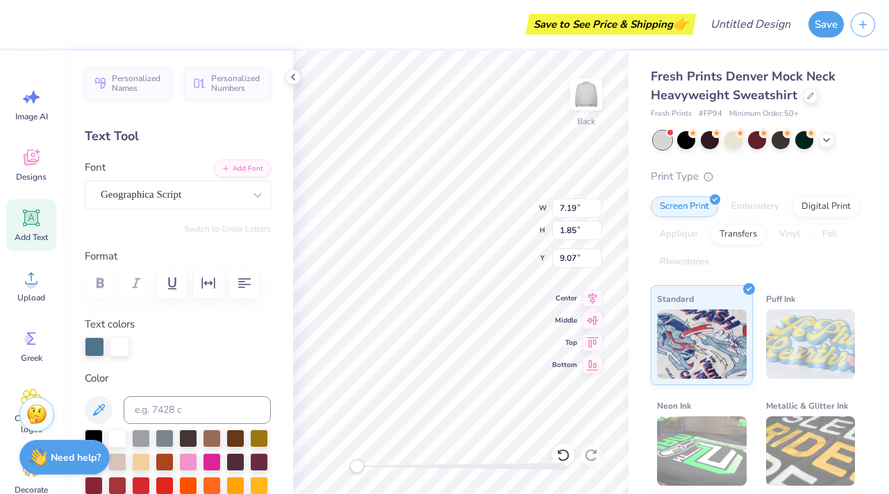
type textarea "T"
type input "11.32"
type input "9.18"
type input "3.00"
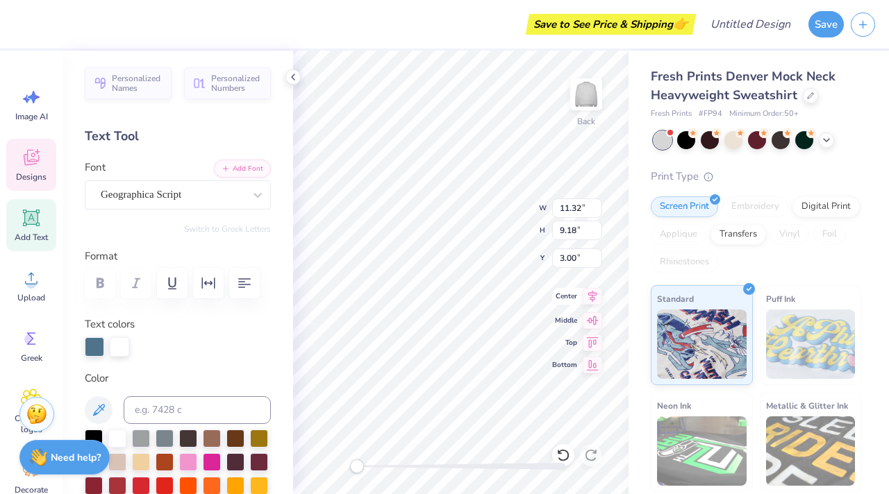
type textarea "NDS"
click at [364, 36] on div "Save to See Price & Shipping 👉" at bounding box center [356, 24] width 671 height 49
click at [364, 35] on div "Save to See Price & Shipping 👉" at bounding box center [356, 24] width 671 height 49
click at [205, 28] on div "Save to See Price & Shipping 👉" at bounding box center [356, 24] width 671 height 49
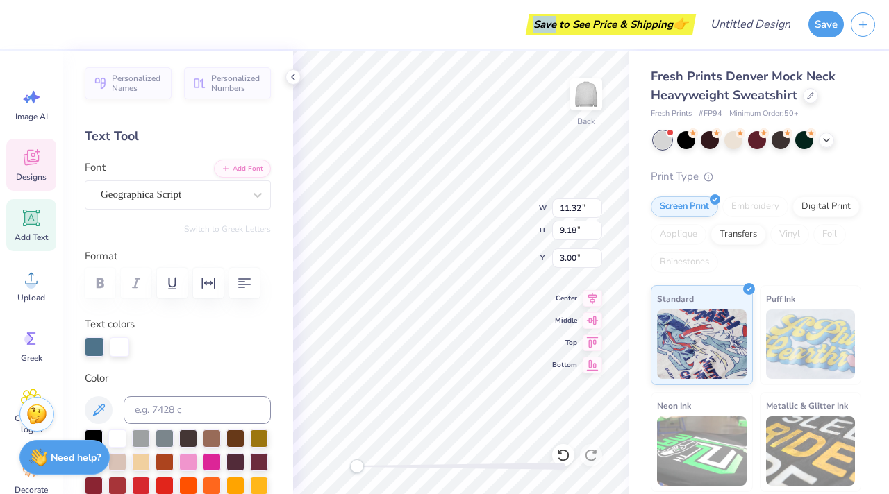
click at [205, 28] on div "Save to See Price & Shipping 👉" at bounding box center [356, 24] width 671 height 49
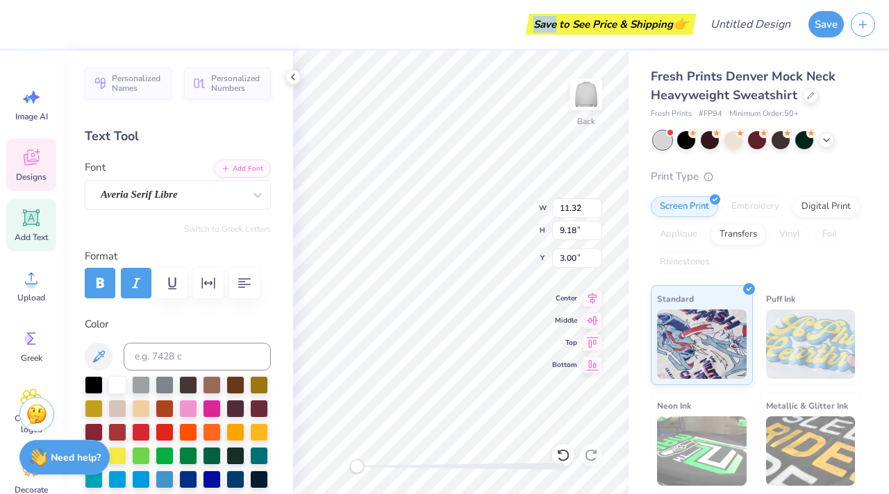
type input "0.62"
type input "0.68"
type input "7.73"
type textarea "est."
type input "4.69"
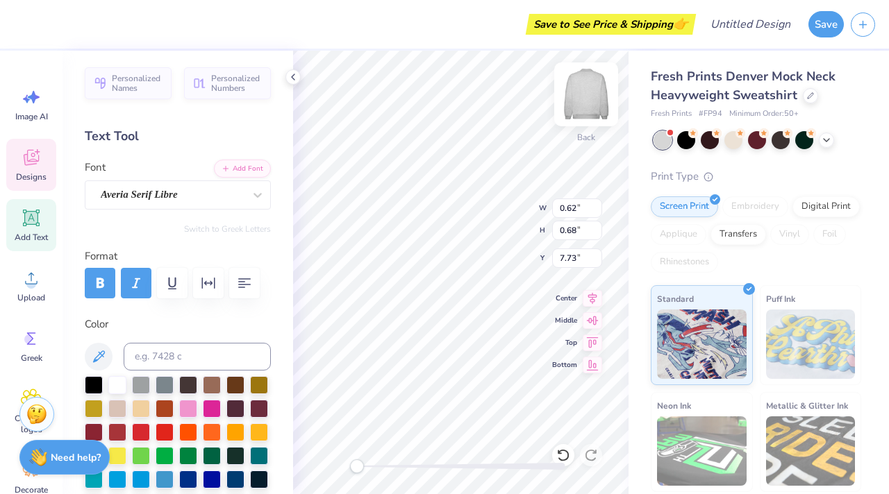
type input "7.40"
type input "3.00"
click at [356, 33] on div "Save to See Price & Shipping 👉" at bounding box center [366, 24] width 652 height 49
click at [162, 18] on div "Save to See Price & Shipping 👉" at bounding box center [366, 24] width 652 height 49
click at [117, 24] on div "Save to See Price & Shipping 👉" at bounding box center [366, 24] width 652 height 49
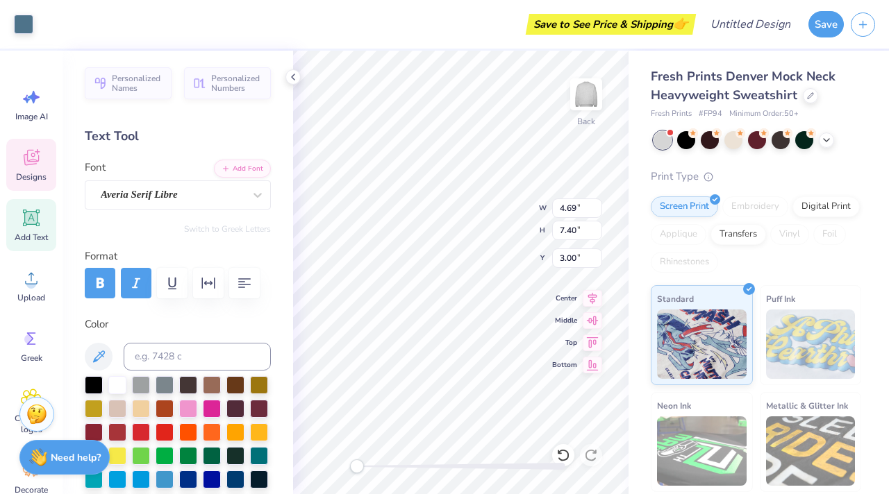
click at [82, 150] on div "Personalized Names Personalized Numbers Text Tool Add Font Font Averia Serif Li…" at bounding box center [177, 273] width 230 height 444
click at [169, 134] on div "Text Tool" at bounding box center [178, 136] width 186 height 19
click at [394, 37] on div "Save to See Price & Shipping 👉" at bounding box center [356, 24] width 671 height 49
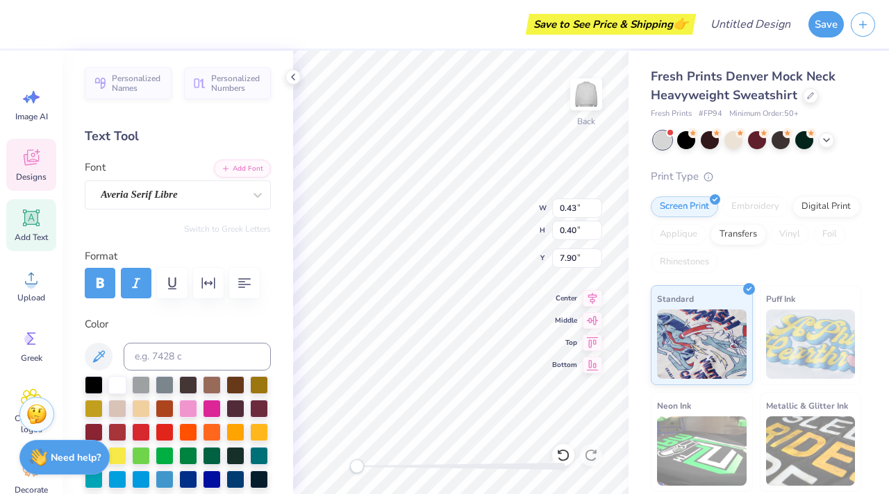
type input "0.71"
type input "0.61"
type input "7.00"
type textarea "1912"
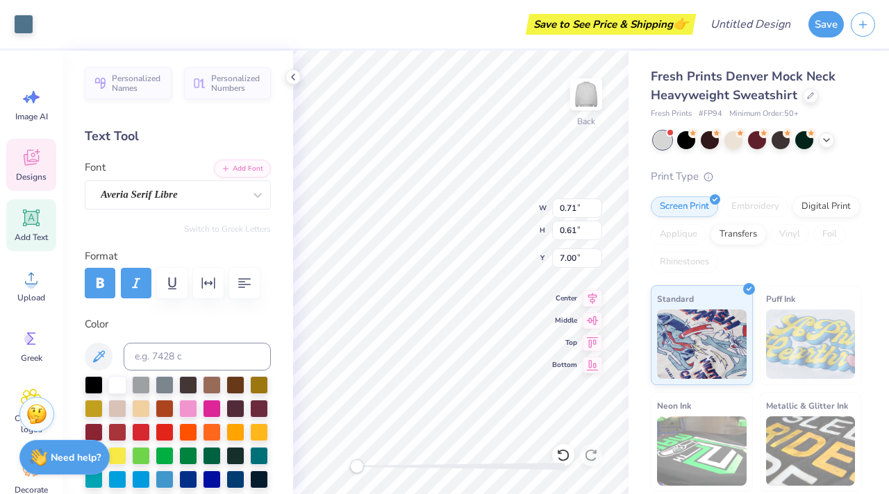
type input "4.69"
type input "7.40"
type input "3.00"
type input "0.64"
type input "0.55"
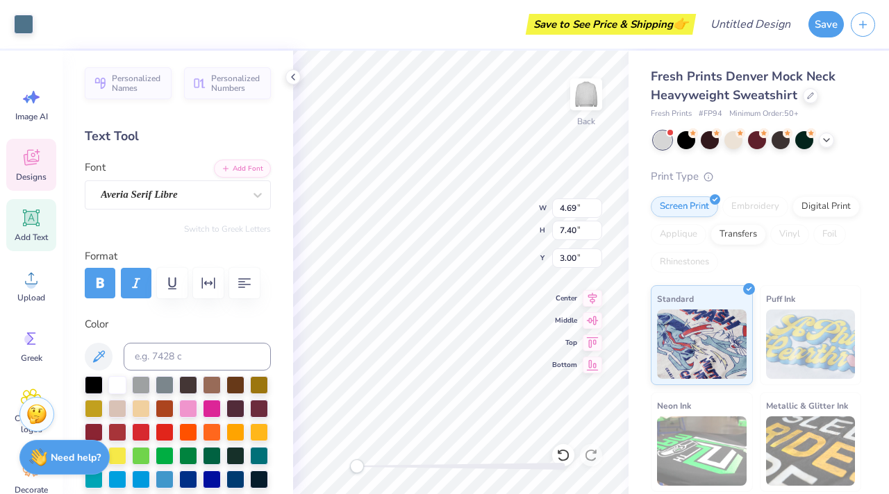
type input "7.06"
type input "4.69"
type input "7.40"
type input "3.00"
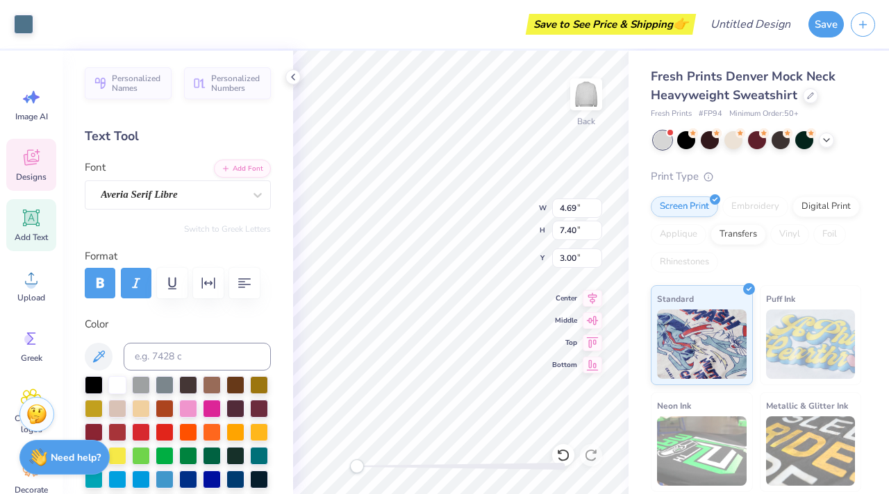
type input "0.86"
type input "0.79"
type input "7.61"
click at [419, 26] on div "Save to See Price & Shipping 👉" at bounding box center [356, 24] width 671 height 49
click at [291, 31] on div "Save to See Price & Shipping 👉" at bounding box center [356, 24] width 671 height 49
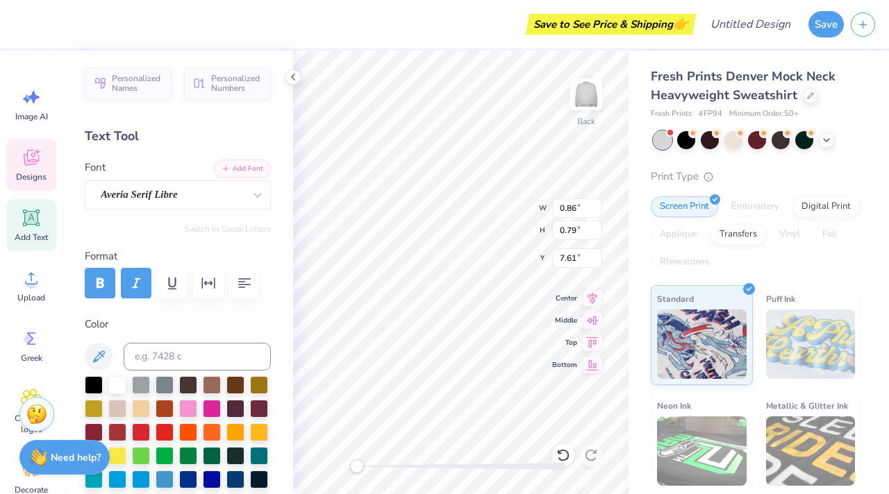
click at [292, 31] on div "Save to See Price & Shipping 👉" at bounding box center [356, 24] width 671 height 49
click at [287, 17] on div "Save to See Price & Shipping 👉" at bounding box center [356, 24] width 671 height 49
click at [237, 33] on div "Save to See Price & Shipping 👉" at bounding box center [356, 24] width 671 height 49
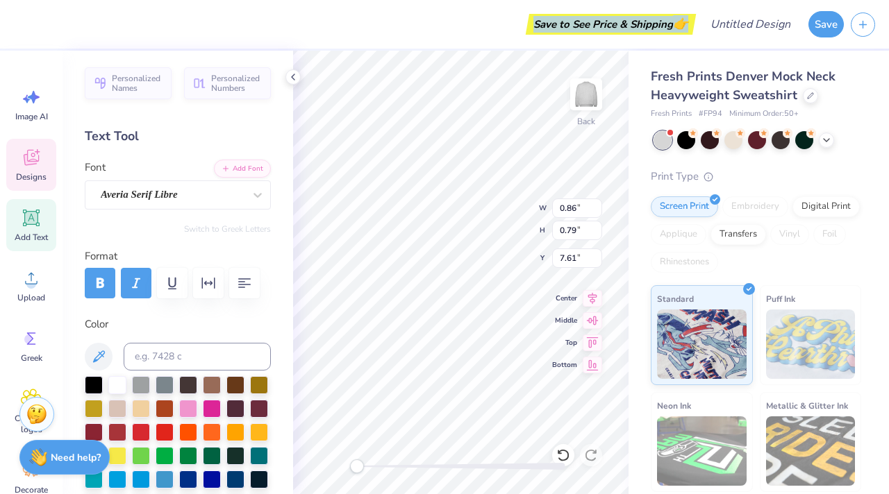
click at [237, 33] on div "Save to See Price & Shipping 👉" at bounding box center [356, 24] width 671 height 49
click at [92, 27] on div "Save to See Price & Shipping 👉" at bounding box center [356, 24] width 671 height 49
click at [330, 27] on div "Save to See Price & Shipping 👉" at bounding box center [356, 24] width 671 height 49
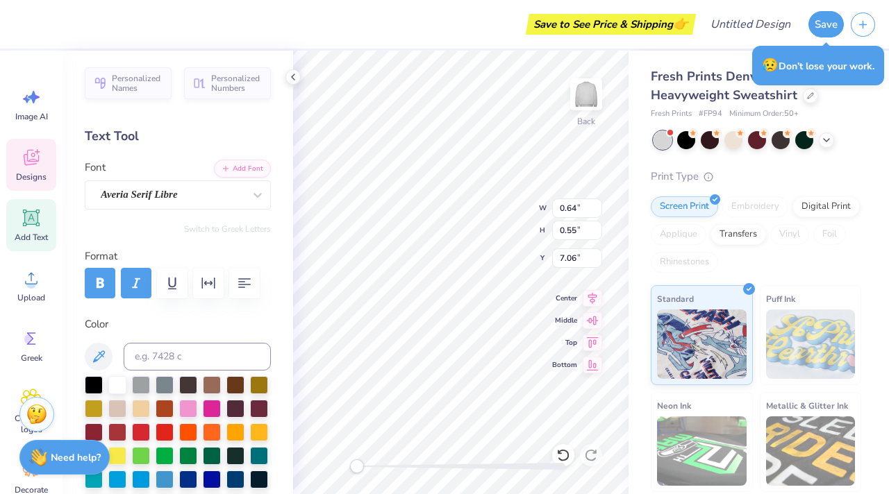
click at [344, 42] on div "Save to See Price & Shipping 👉" at bounding box center [356, 24] width 671 height 49
type input "9.13"
type input "2.65"
type input "4.05"
